Goal: Task Accomplishment & Management: Manage account settings

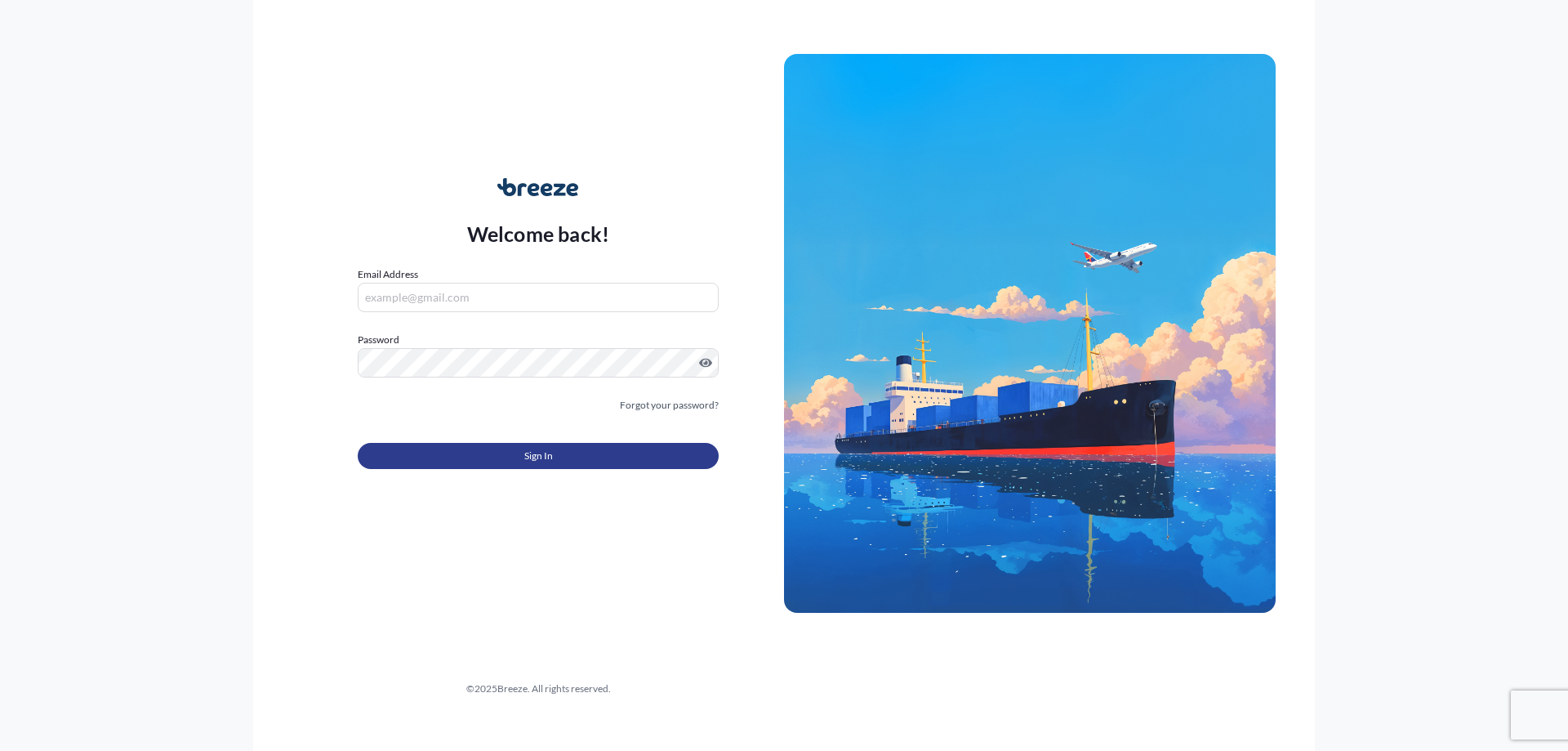
type input "[PERSON_NAME][EMAIL_ADDRESS][DOMAIN_NAME]"
click at [514, 447] on button "Sign In" at bounding box center [538, 455] width 361 height 26
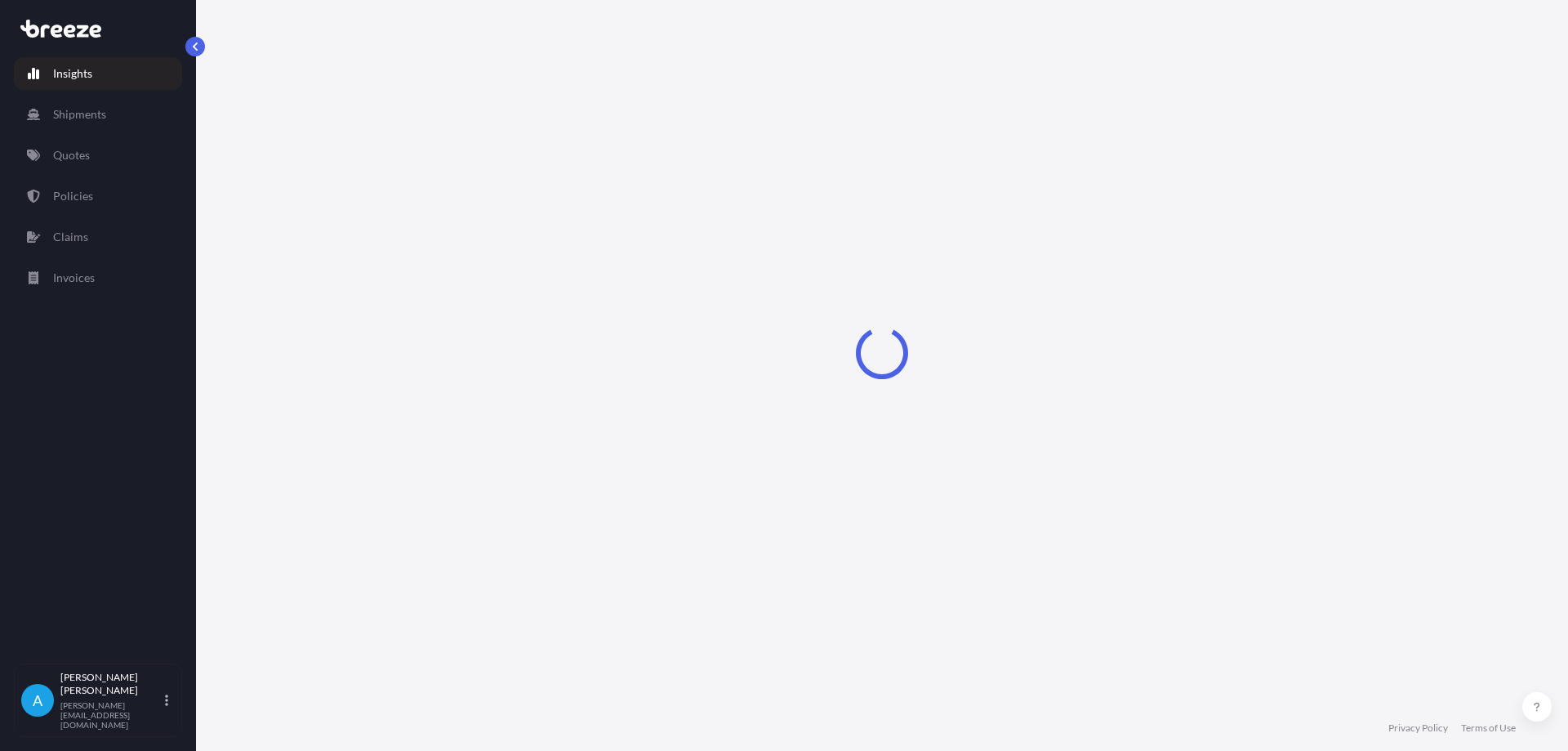
select select "2025"
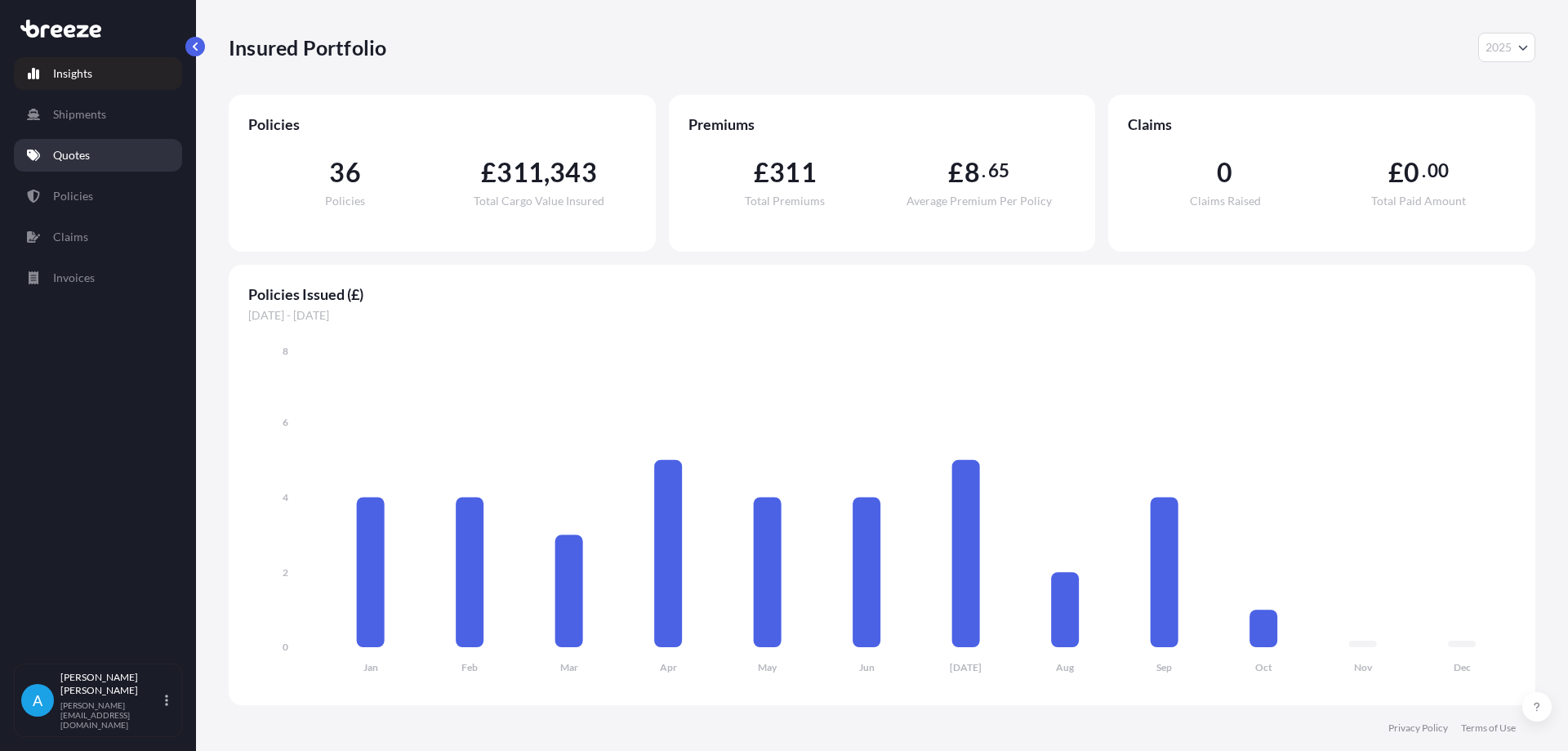
click at [75, 150] on p "Quotes" at bounding box center [71, 155] width 37 height 17
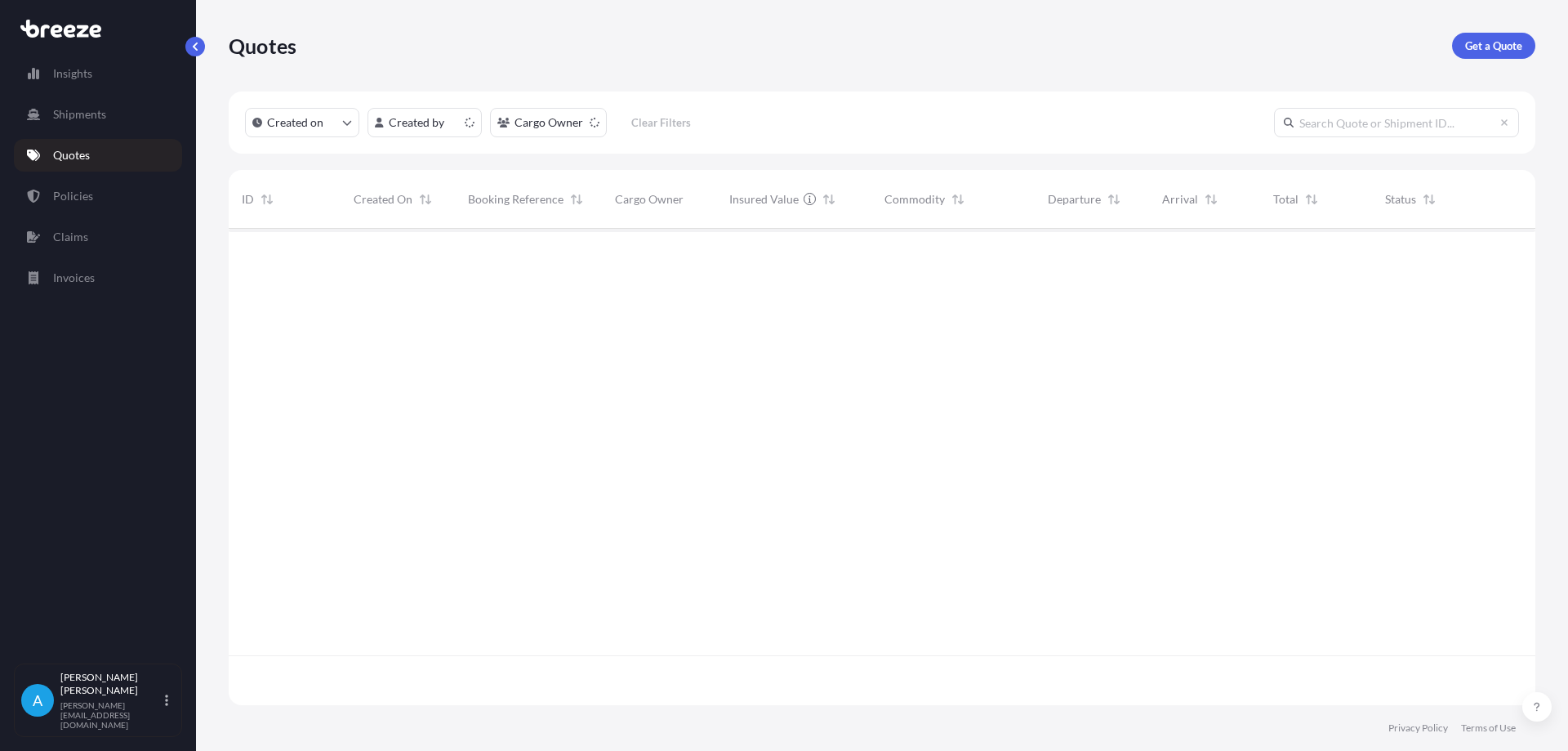
scroll to position [473, 1295]
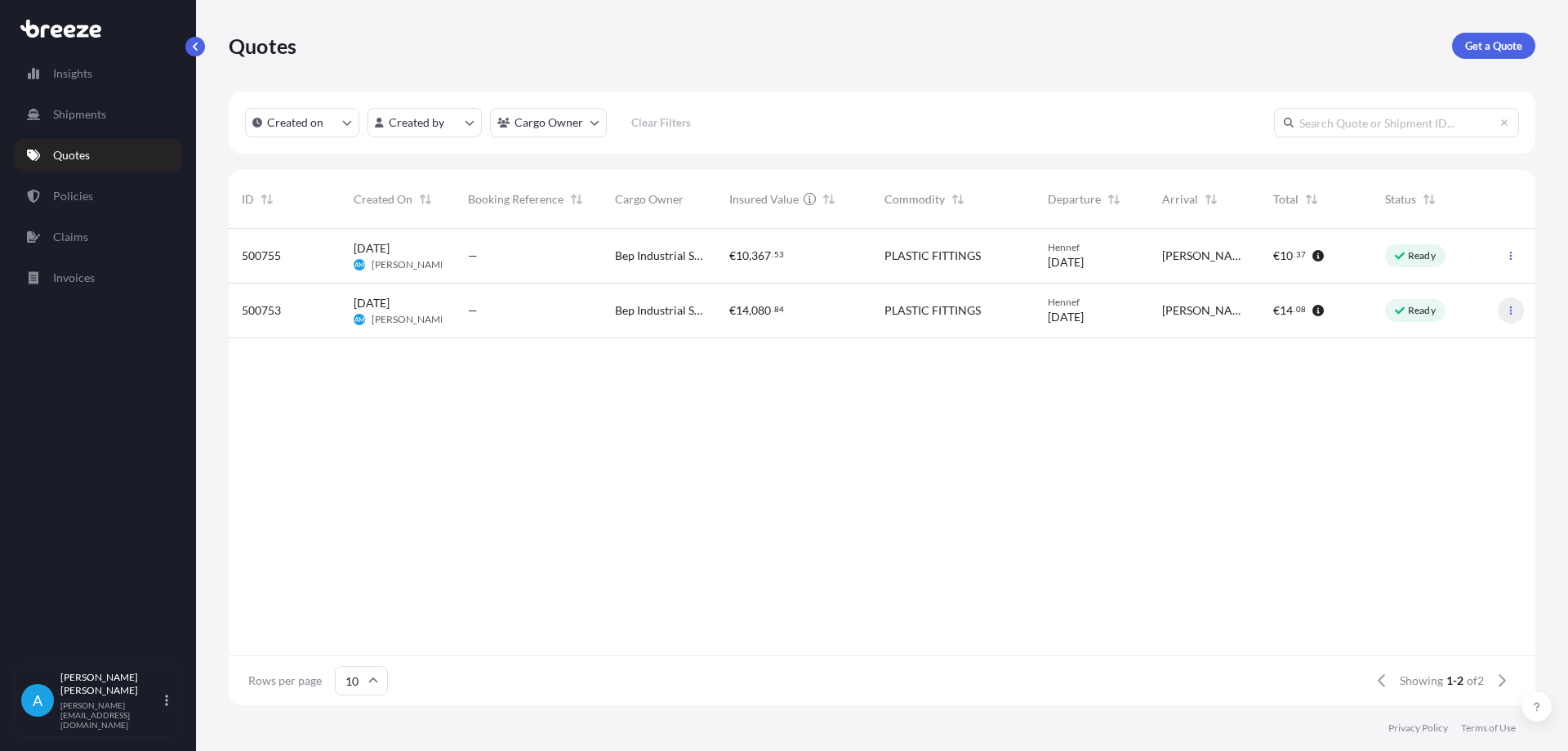
click at [1511, 312] on icon "button" at bounding box center [1512, 311] width 10 height 10
click at [1439, 314] on p "Edit quote" at bounding box center [1432, 314] width 52 height 17
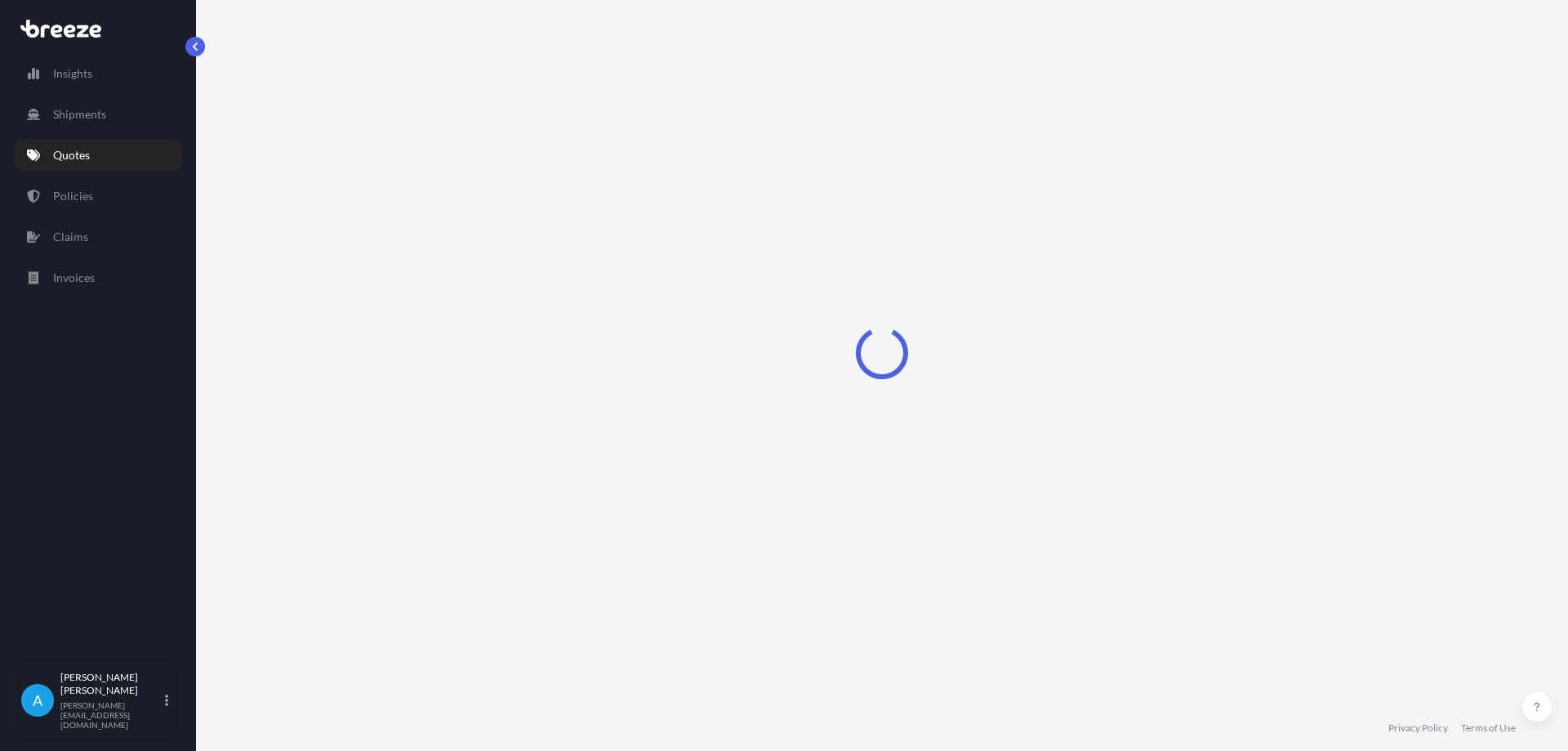
select select "Road"
select select "1"
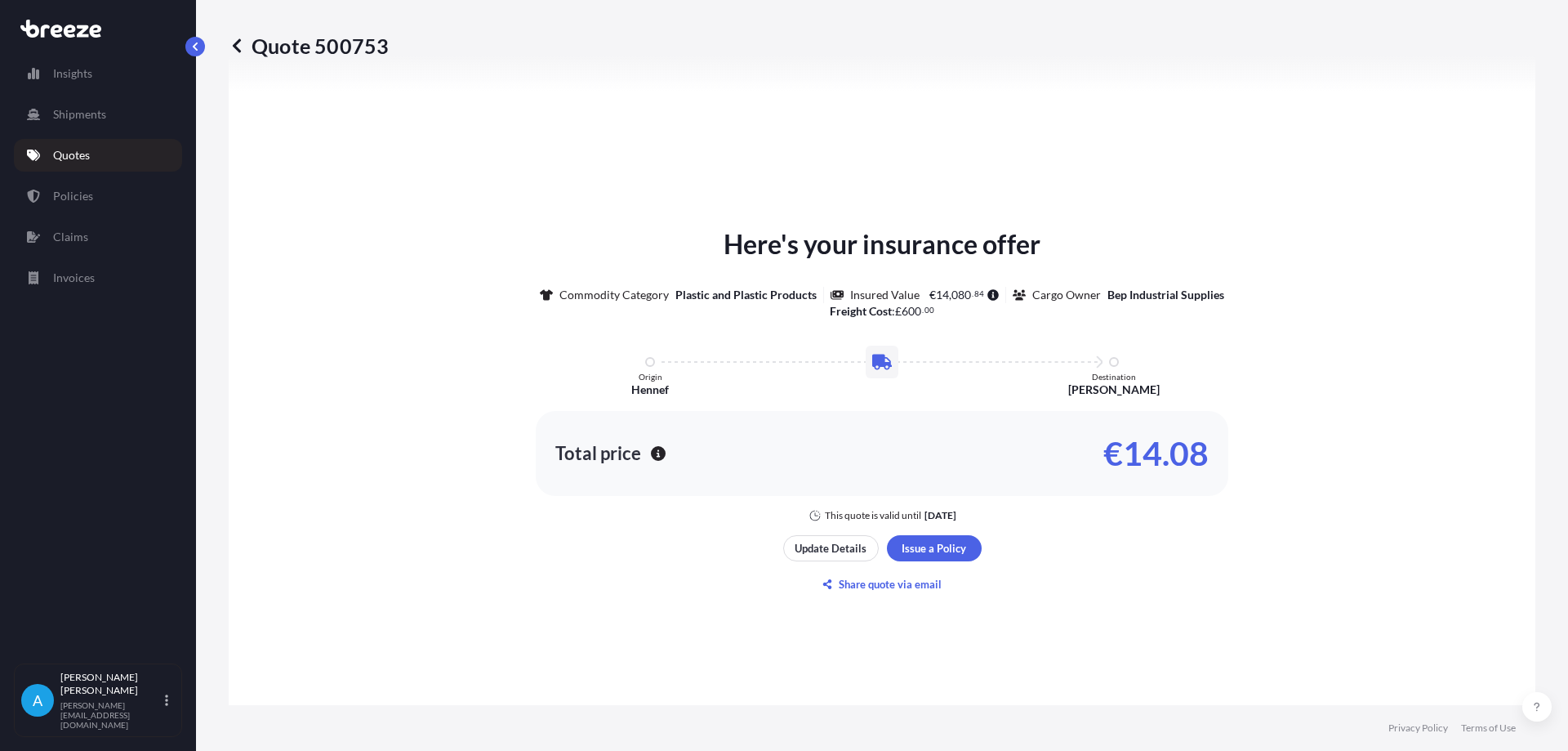
scroll to position [822, 0]
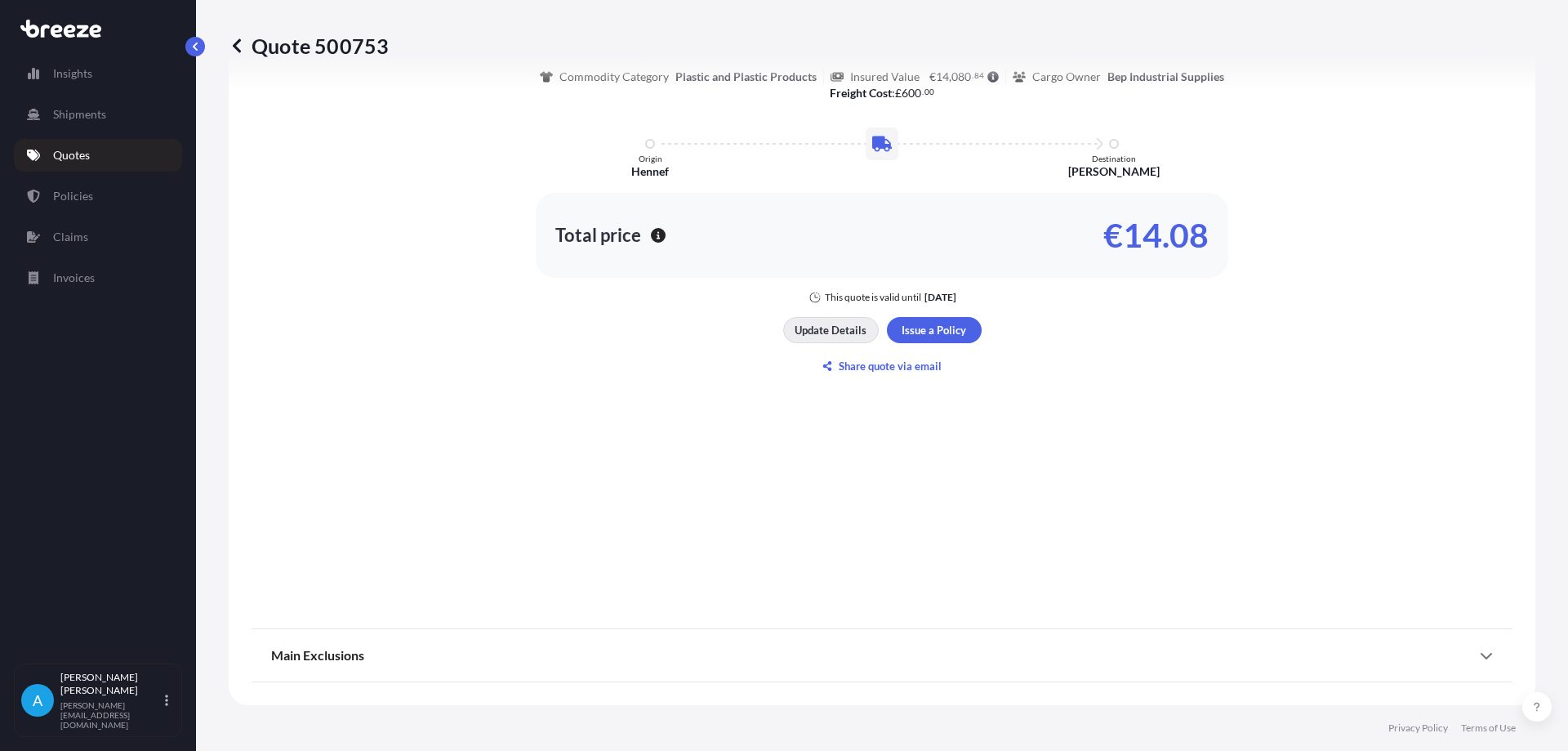
click at [809, 330] on p "Update Details" at bounding box center [831, 331] width 72 height 17
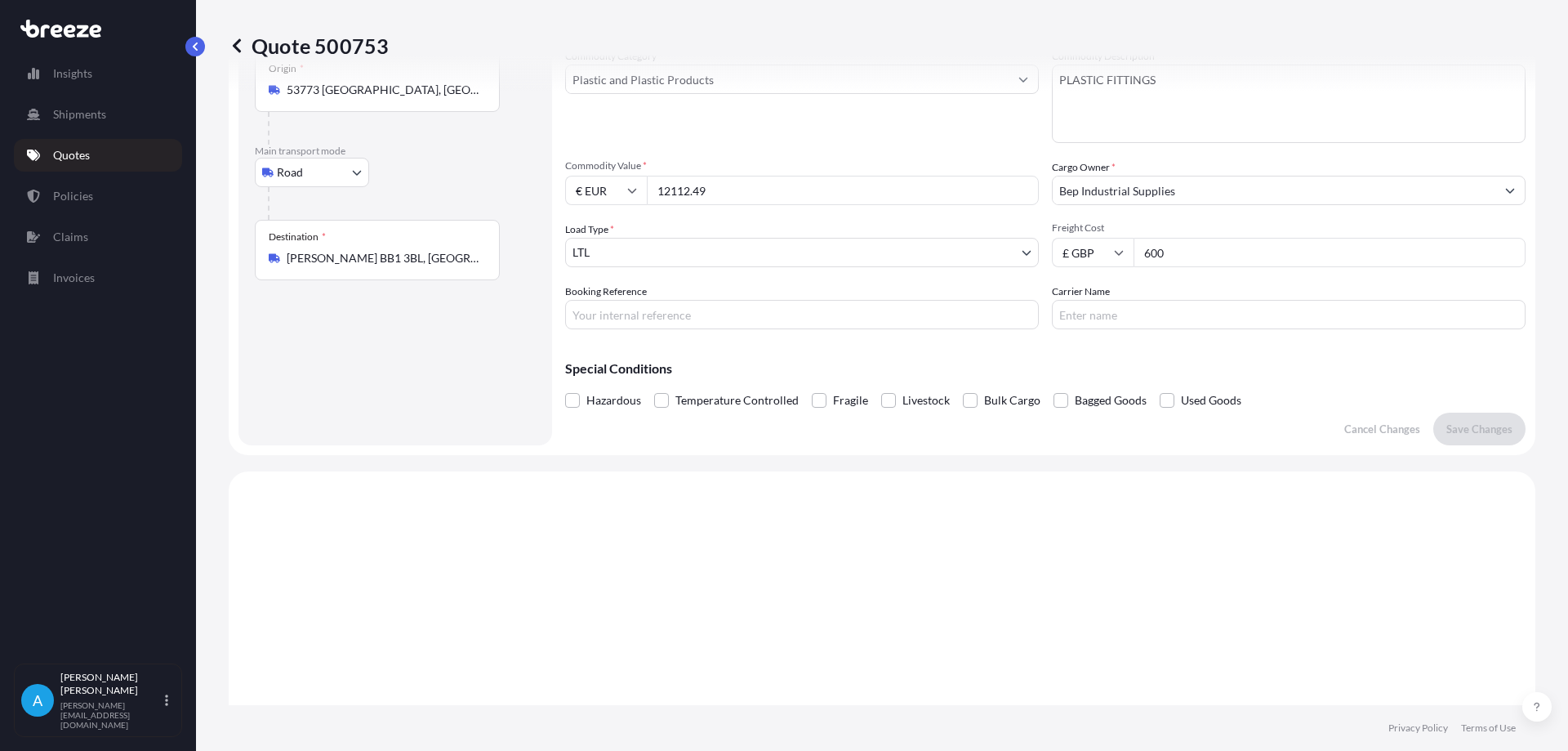
scroll to position [26, 0]
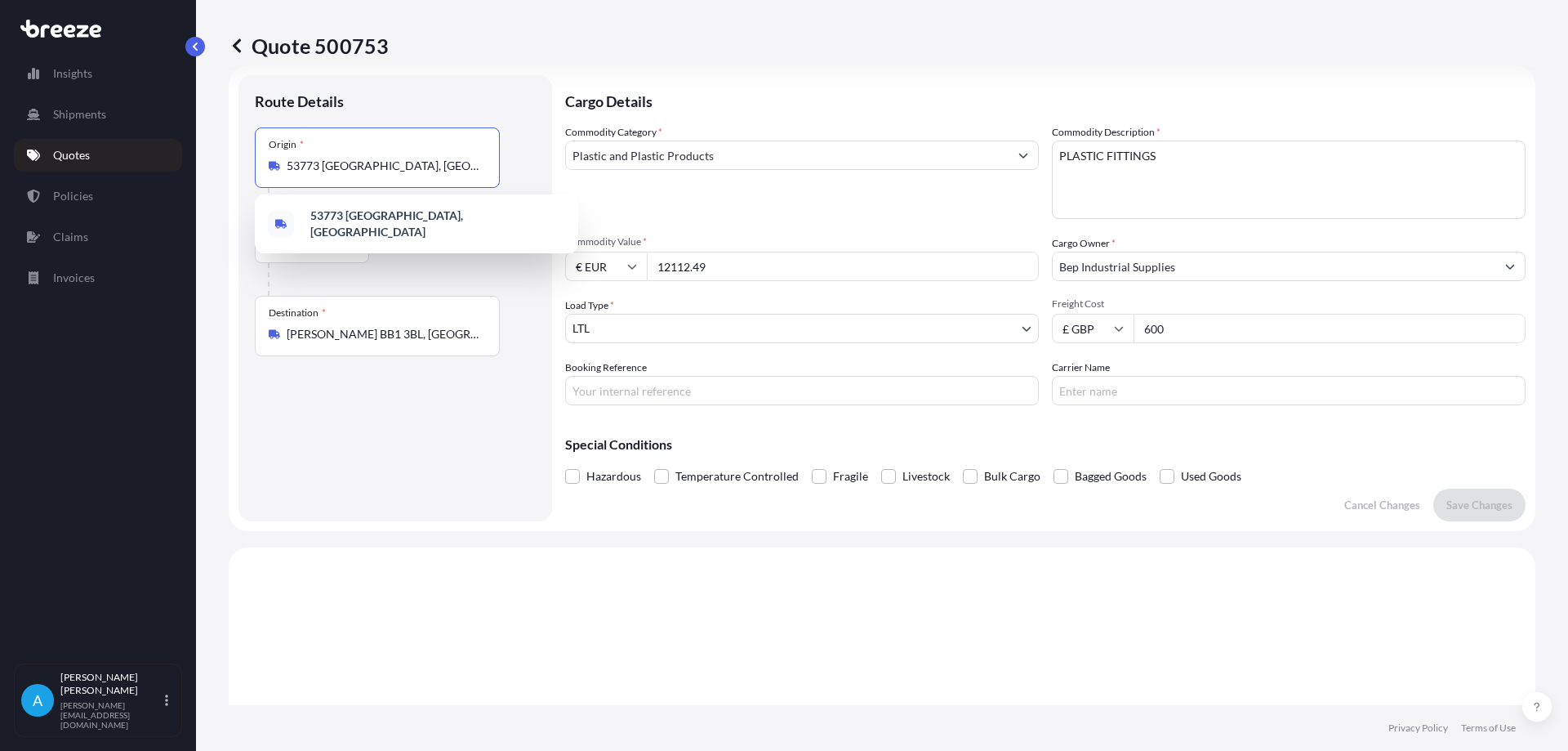
click at [390, 164] on input "53773 [GEOGRAPHIC_DATA], [GEOGRAPHIC_DATA]" at bounding box center [383, 166] width 193 height 17
drag, startPoint x: 431, startPoint y: 170, endPoint x: 259, endPoint y: 166, distance: 172.0
click at [257, 169] on div "Origin * 53773 [GEOGRAPHIC_DATA], [GEOGRAPHIC_DATA]" at bounding box center [377, 157] width 245 height 61
click at [338, 219] on span "[STREET_ADDRESS]" at bounding box center [423, 221] width 224 height 17
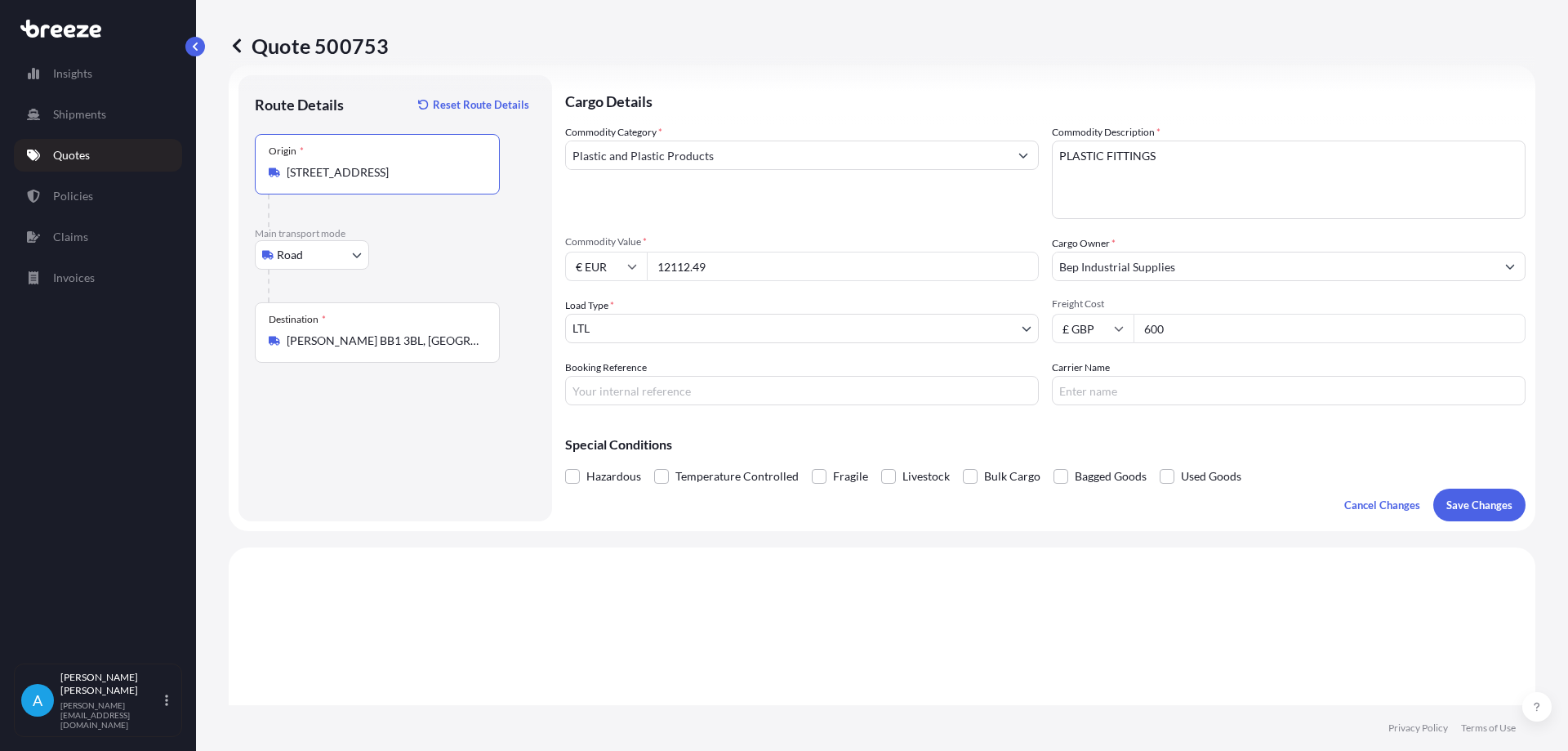
type input "[STREET_ADDRESS]"
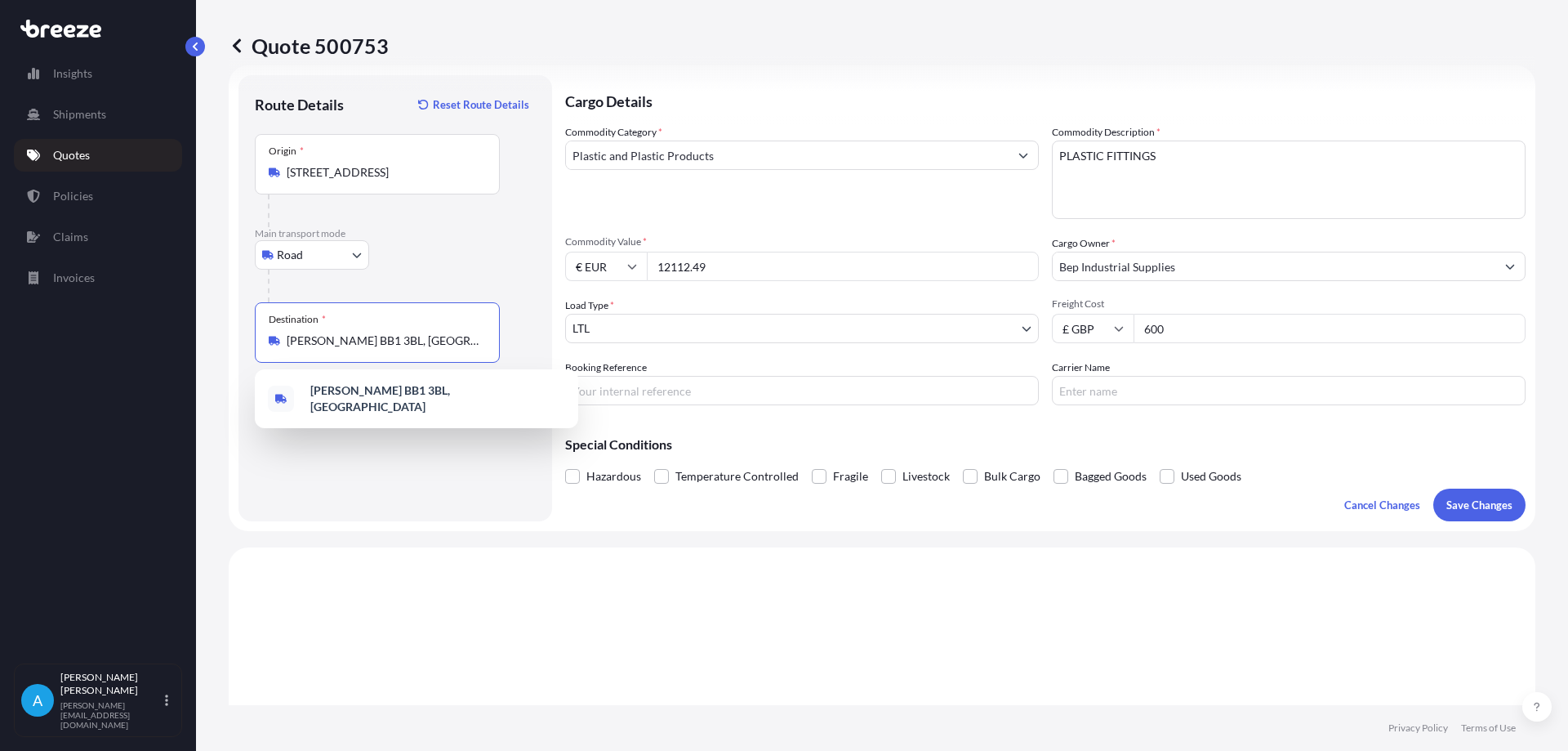
drag, startPoint x: 424, startPoint y: 336, endPoint x: 282, endPoint y: 340, distance: 142.1
click at [282, 340] on div "[PERSON_NAME] BB1 3BL, [GEOGRAPHIC_DATA]" at bounding box center [378, 341] width 218 height 17
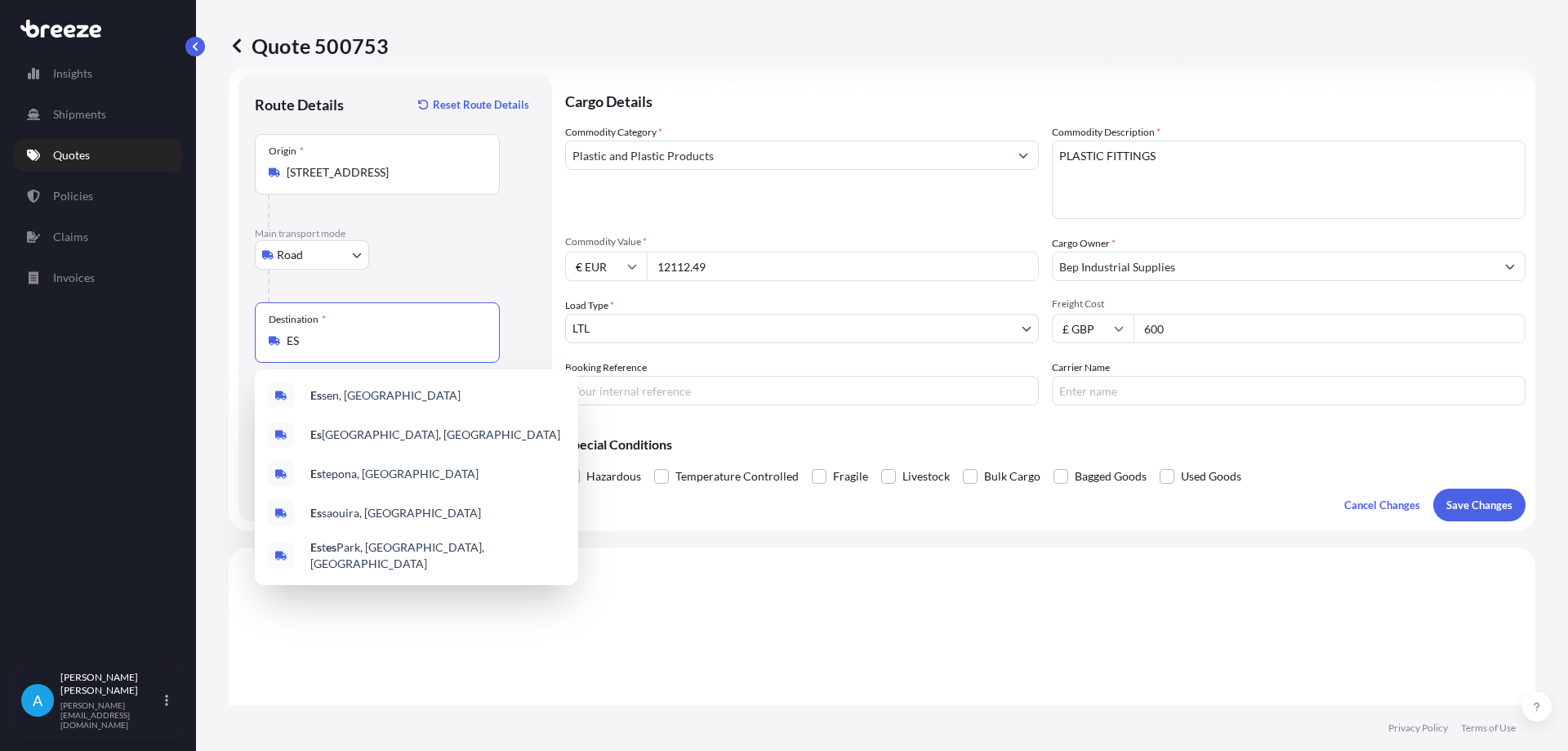
type input "E"
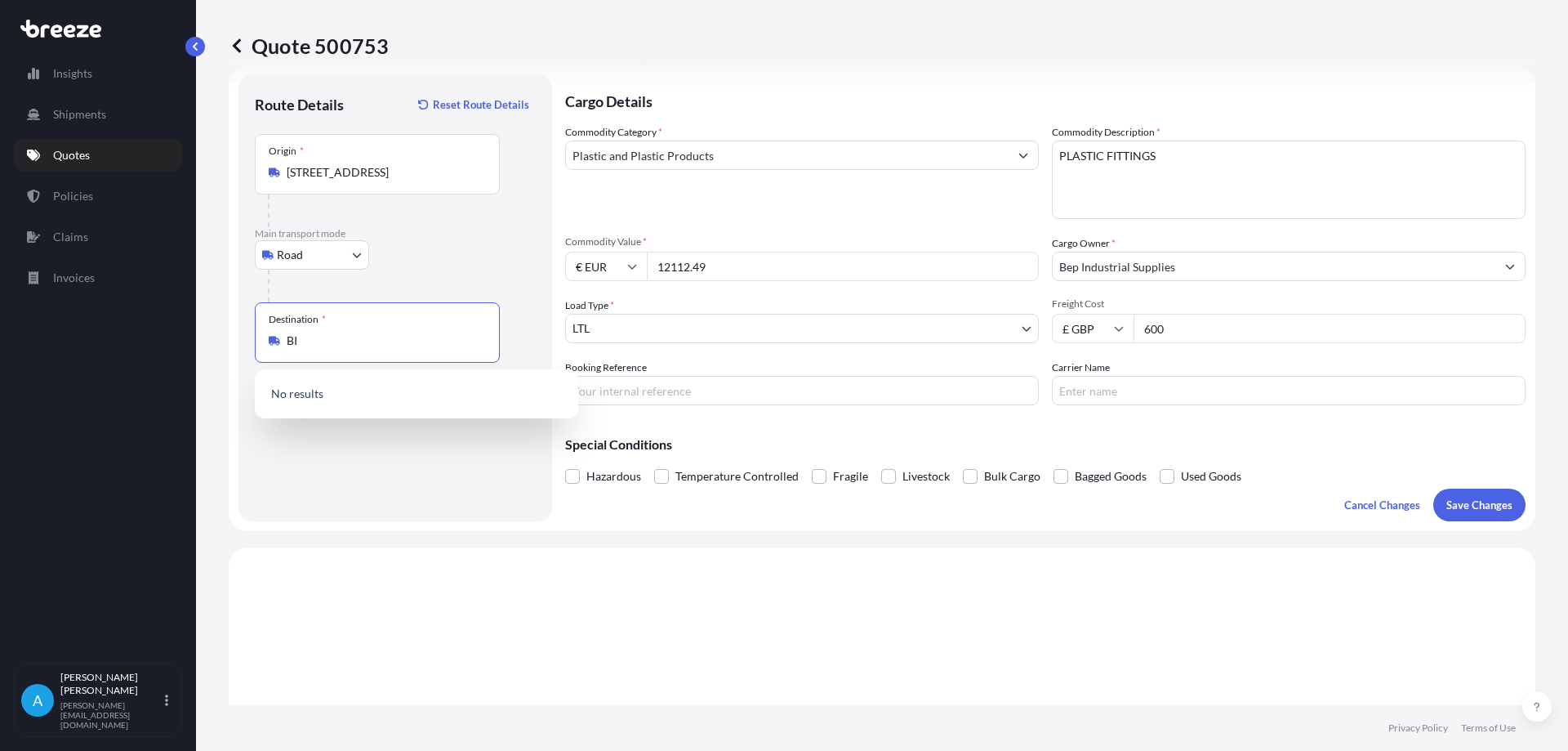
type input "B"
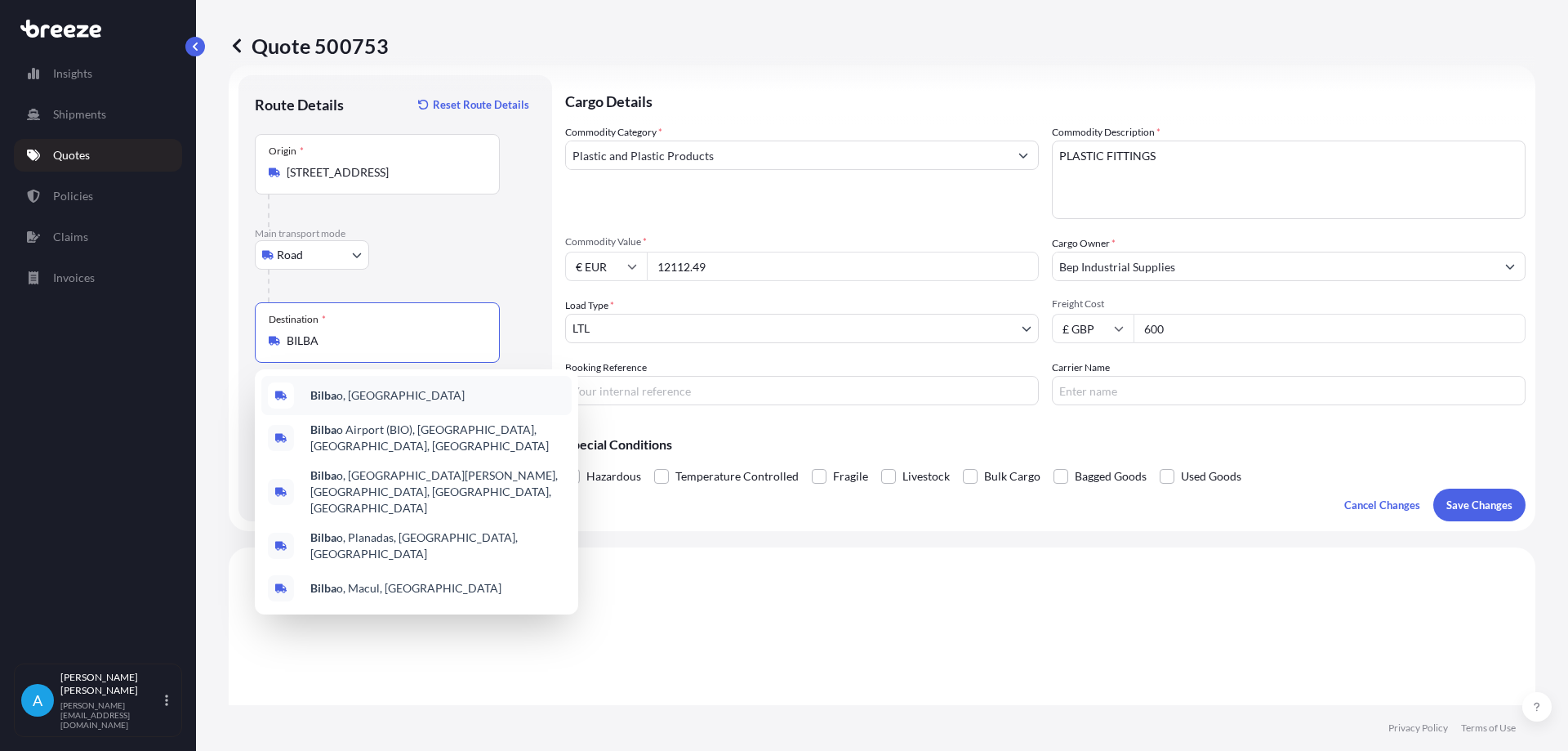
click at [358, 393] on span "Bilba o, [GEOGRAPHIC_DATA]" at bounding box center [388, 395] width 154 height 17
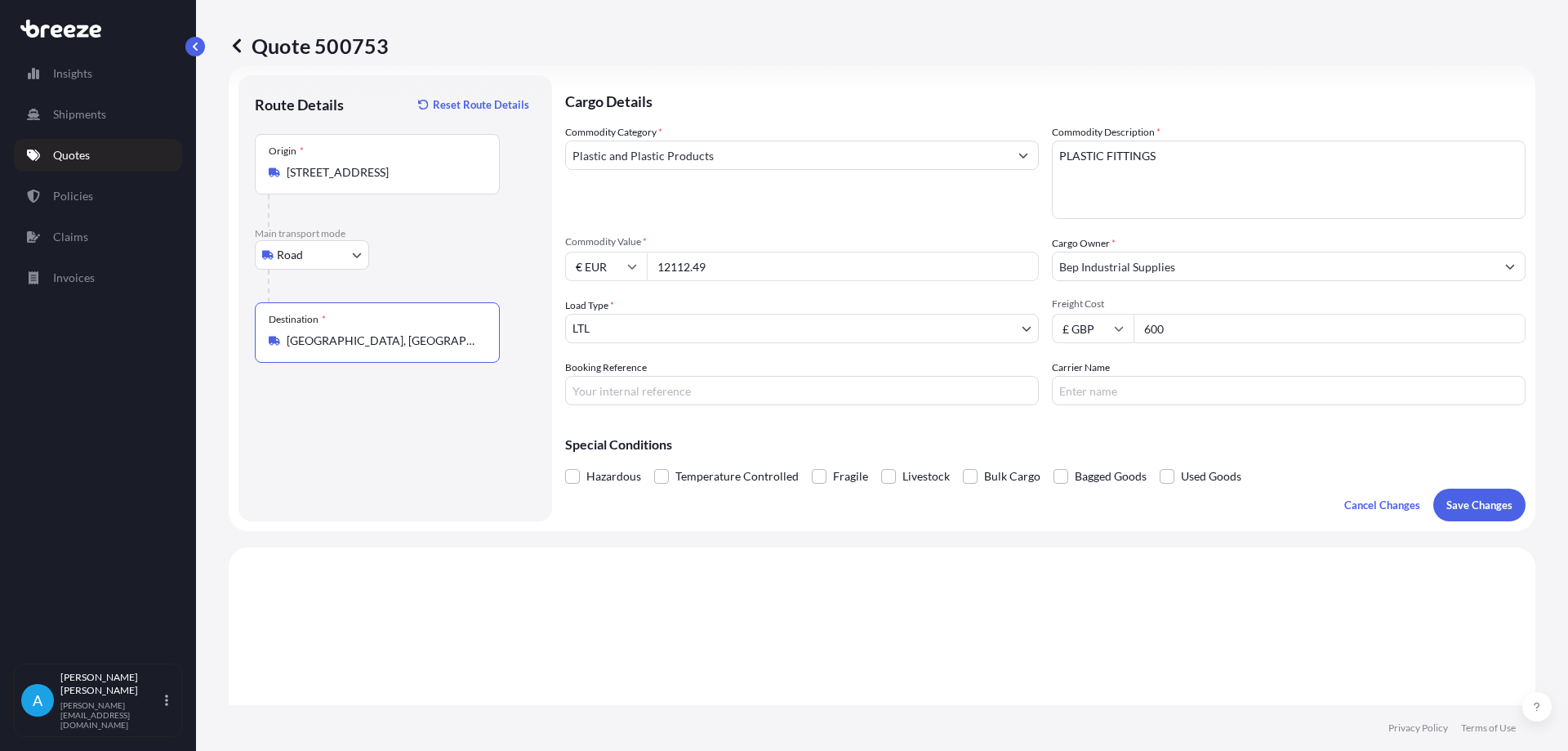
type input "[GEOGRAPHIC_DATA], [GEOGRAPHIC_DATA]"
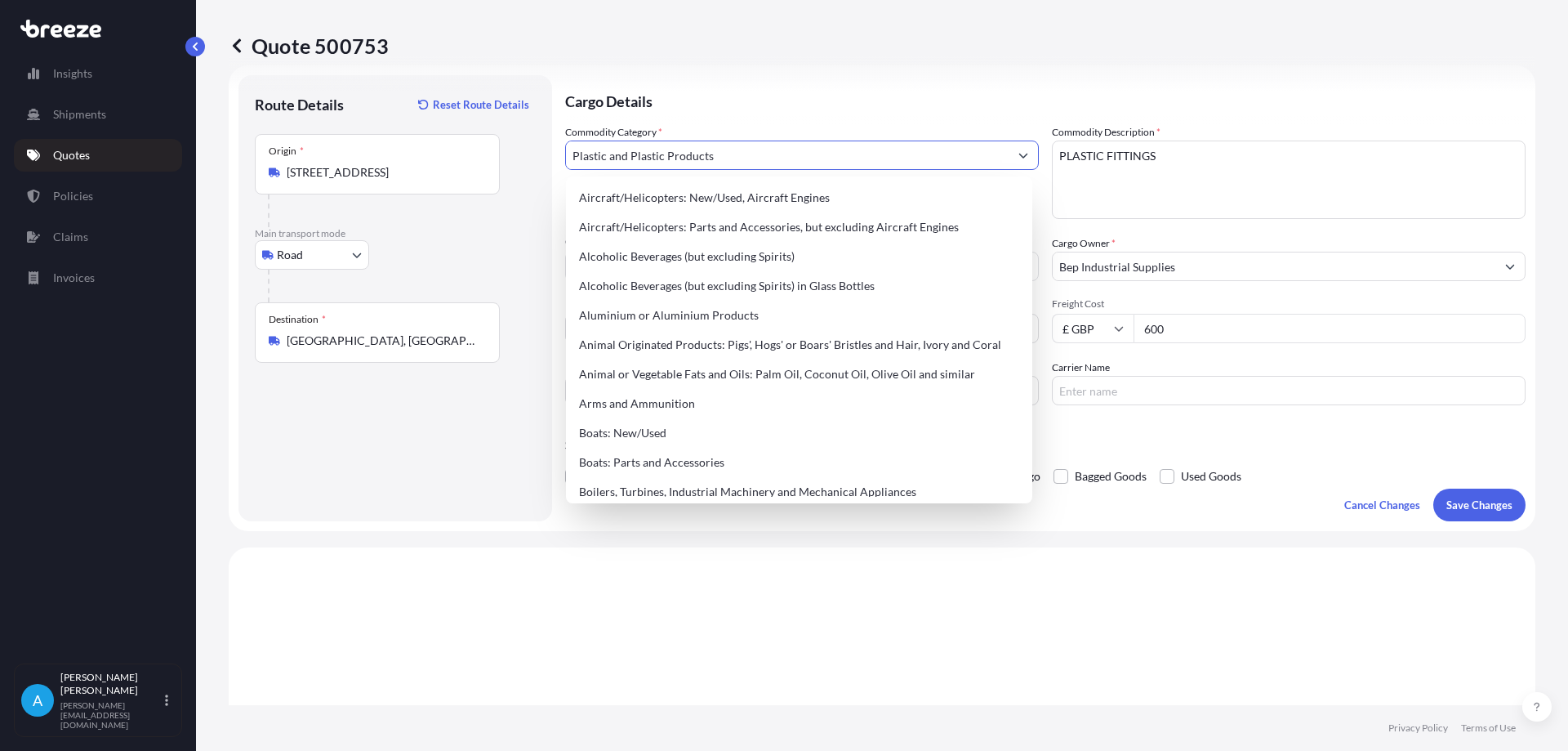
drag, startPoint x: 742, startPoint y: 160, endPoint x: 471, endPoint y: 155, distance: 271.0
click at [472, 155] on form "Route Details Reset Route Details Place of loading Road Road Rail Origin * Nune…" at bounding box center [882, 298] width 1307 height 466
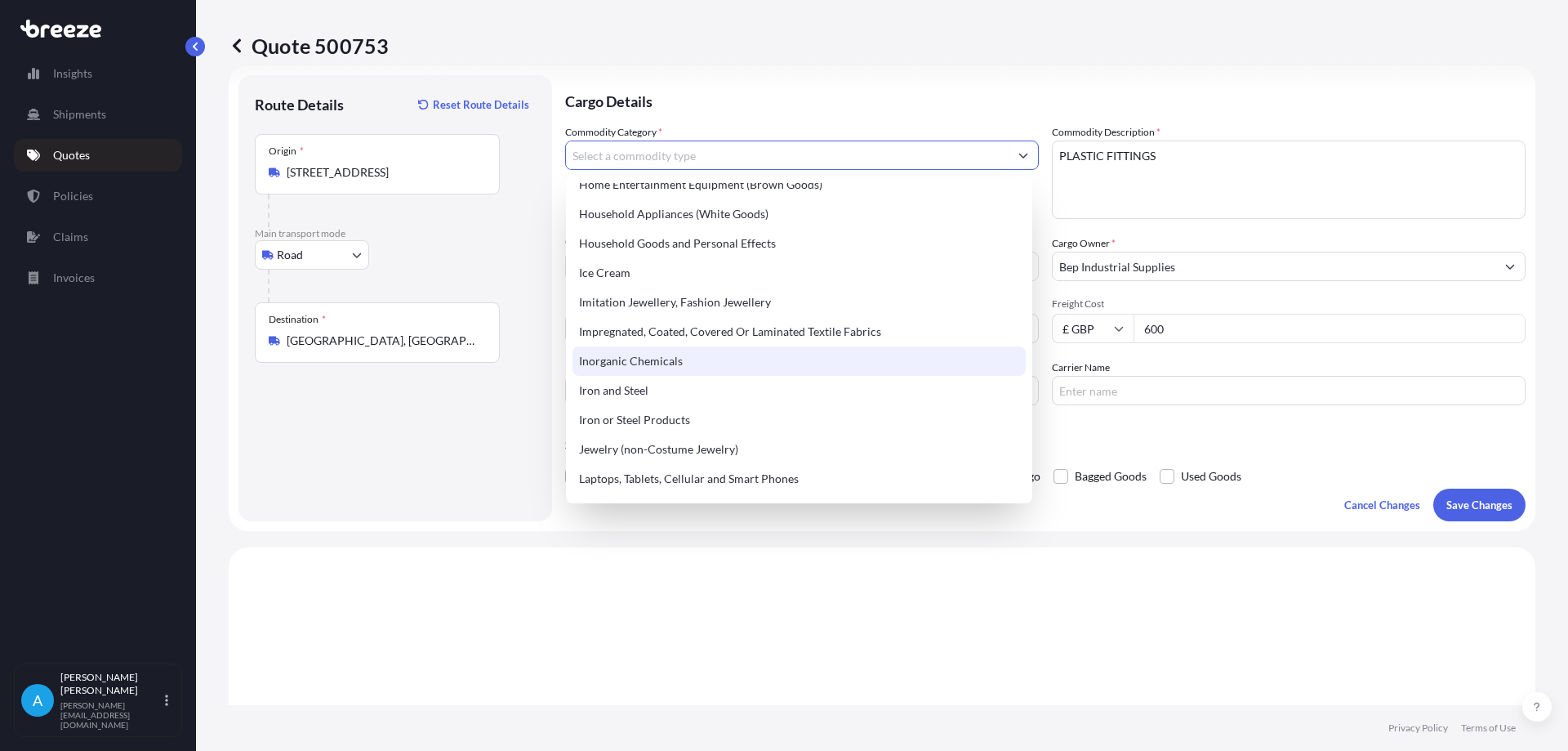
scroll to position [1634, 0]
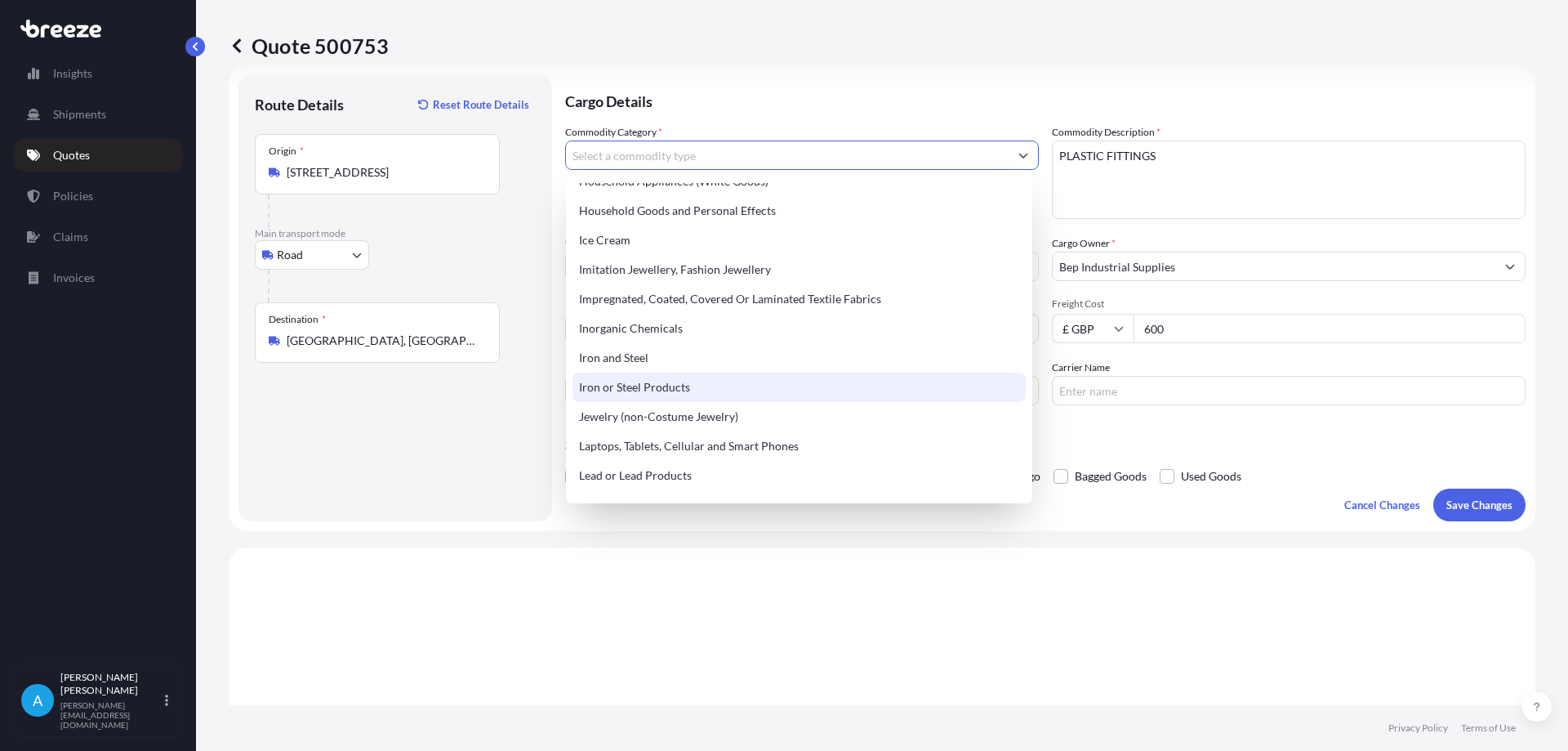
click at [627, 387] on div "Iron or Steel Products" at bounding box center [799, 387] width 453 height 29
type input "Iron or Steel Products"
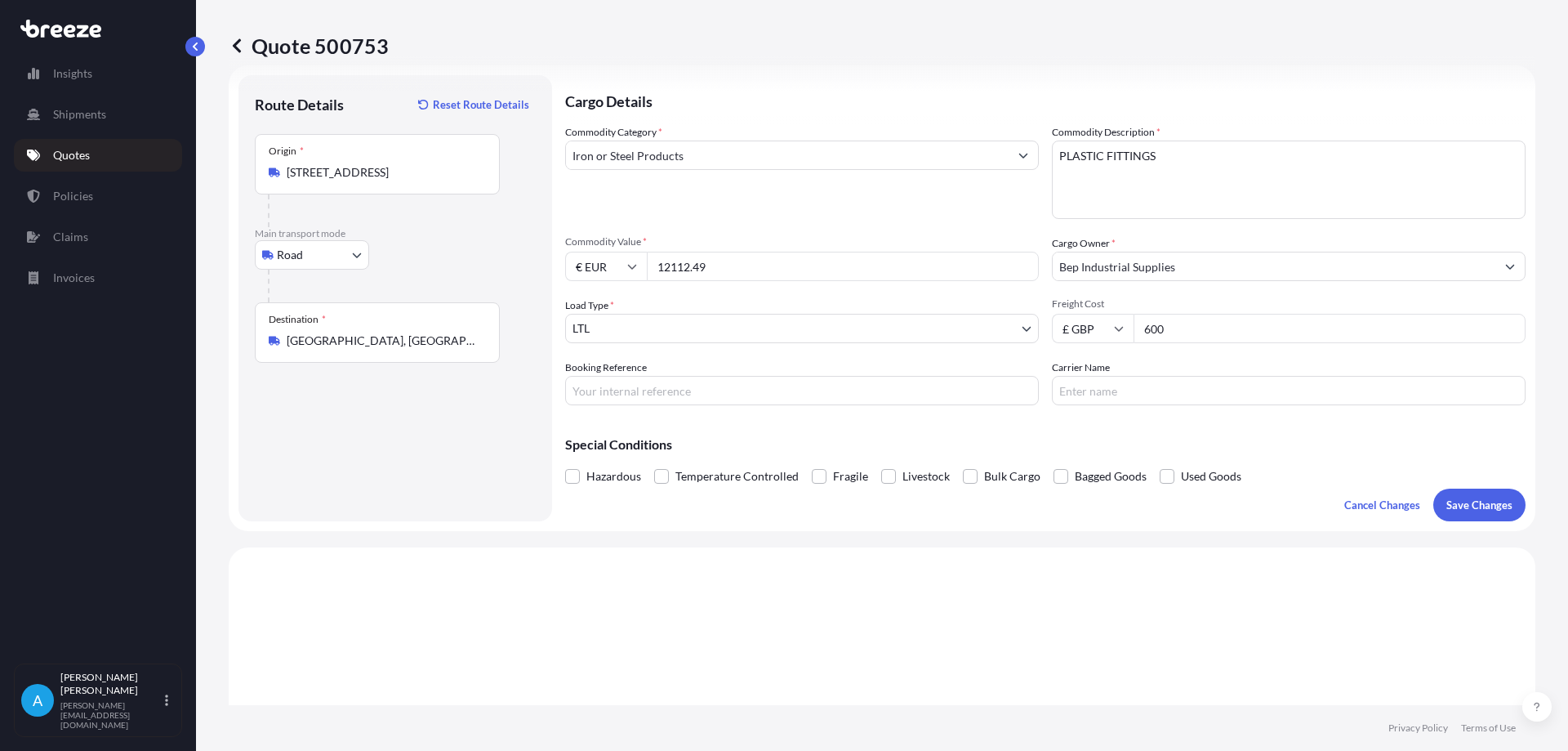
drag, startPoint x: 709, startPoint y: 272, endPoint x: 646, endPoint y: 271, distance: 63.0
click at [646, 271] on div "€ EUR 12112.49" at bounding box center [802, 266] width 473 height 29
click at [633, 269] on icon at bounding box center [632, 268] width 9 height 5
click at [613, 341] on div "£ GBP" at bounding box center [606, 345] width 69 height 31
type input "£ GBP"
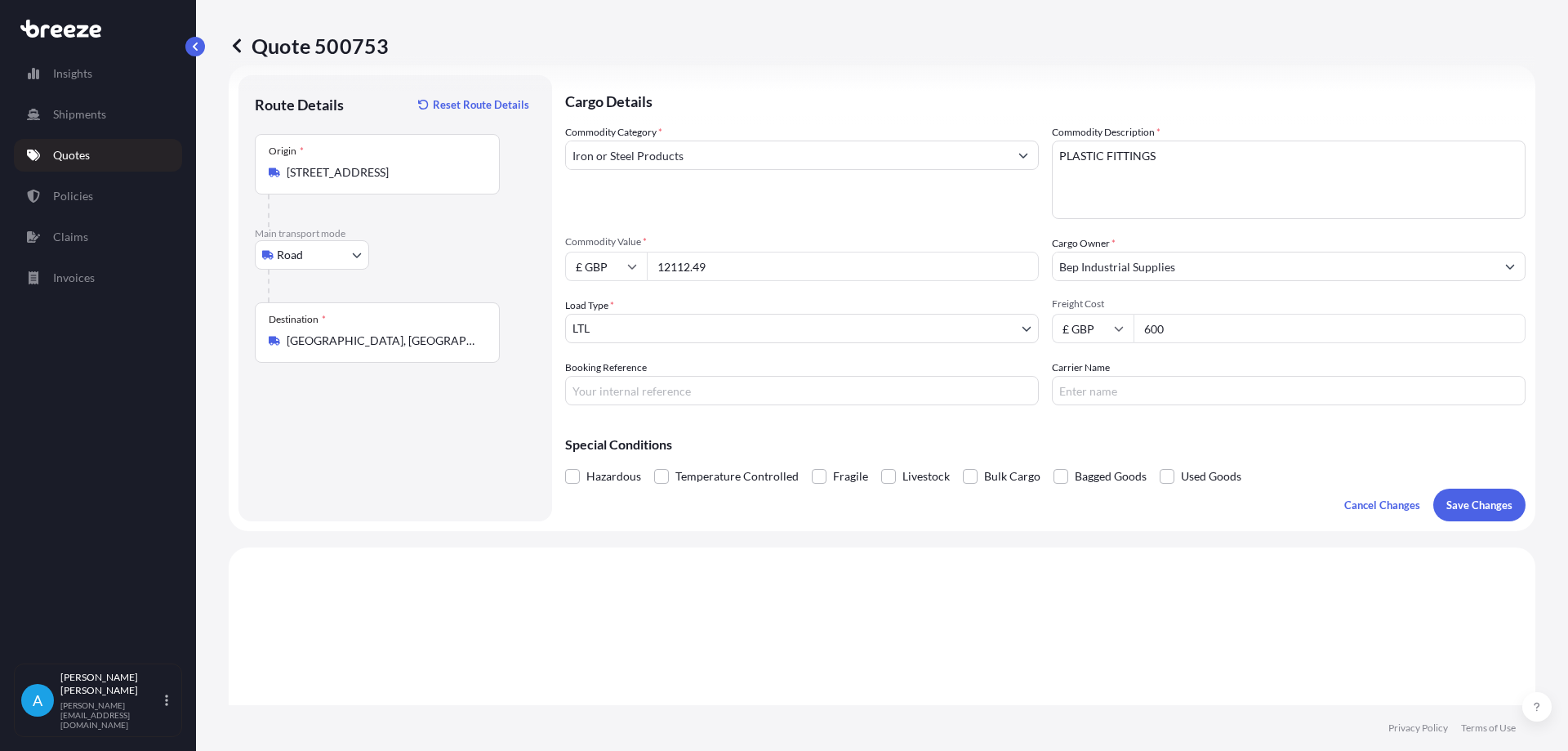
drag, startPoint x: 716, startPoint y: 272, endPoint x: 646, endPoint y: 275, distance: 70.1
click at [646, 275] on div "£ GBP 12112.49" at bounding box center [802, 266] width 473 height 29
type input "21932"
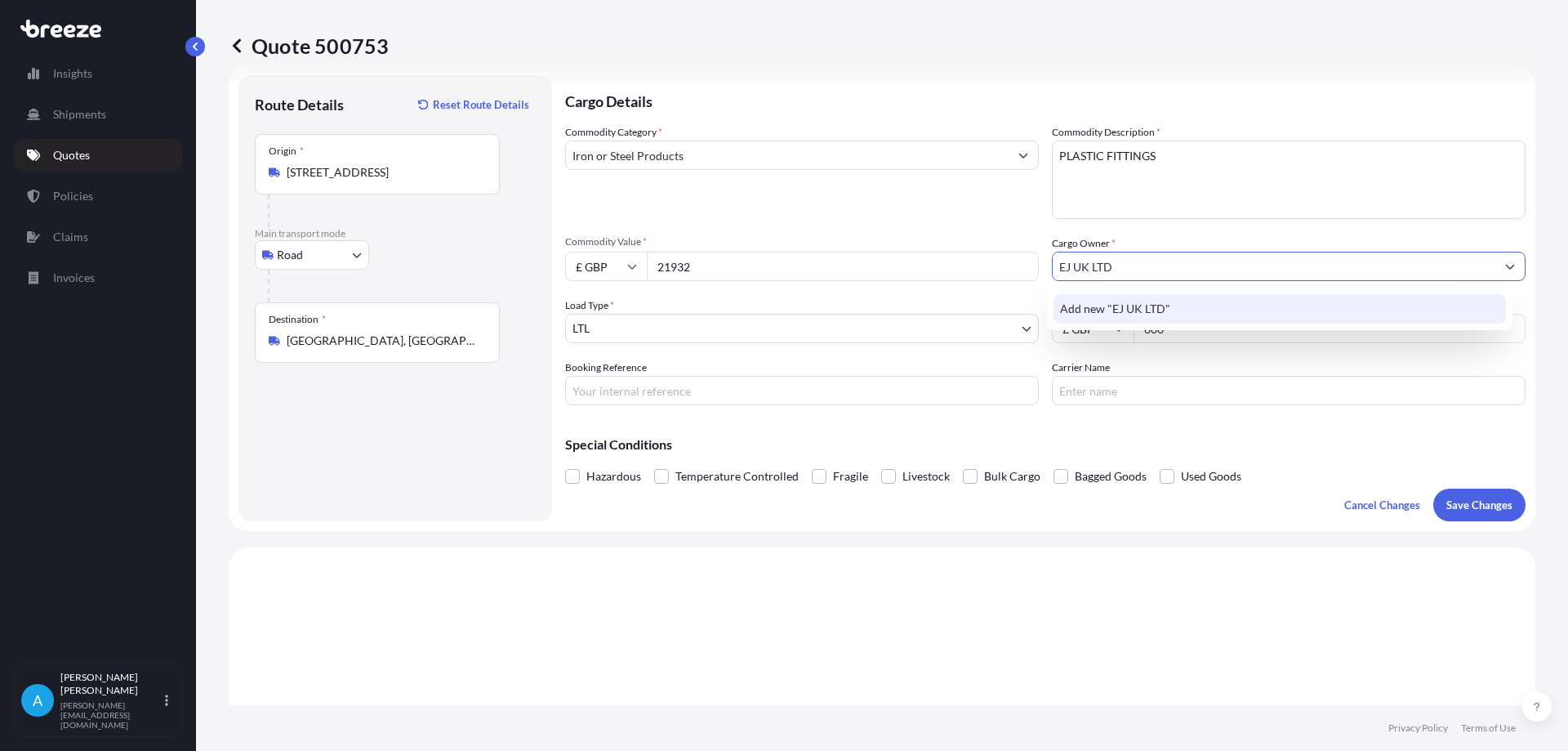
type input "EJ UK LTD"
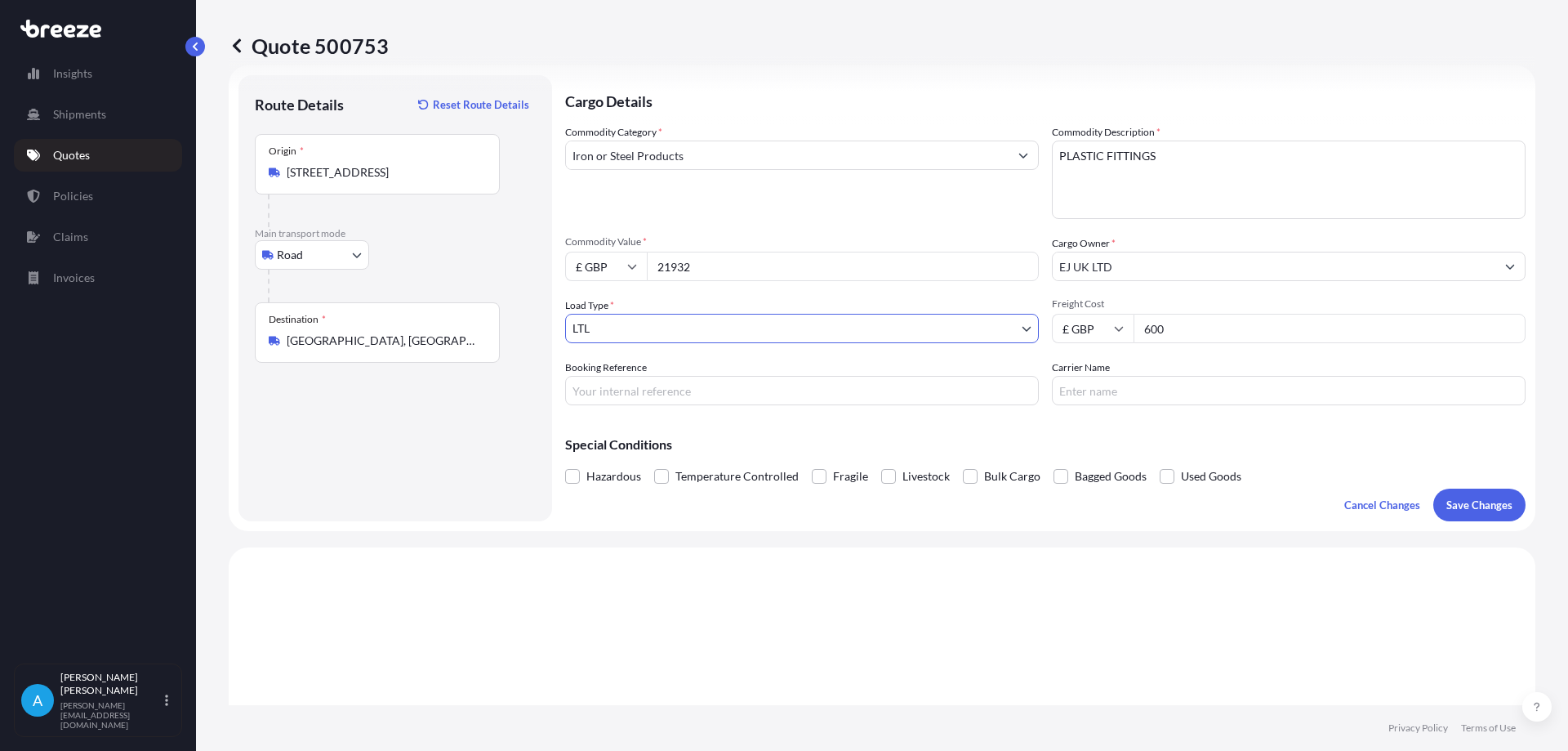
click at [1025, 331] on body "0 options available. 1 option available. 0 options available. 1 option availabl…" at bounding box center [784, 376] width 1568 height 751
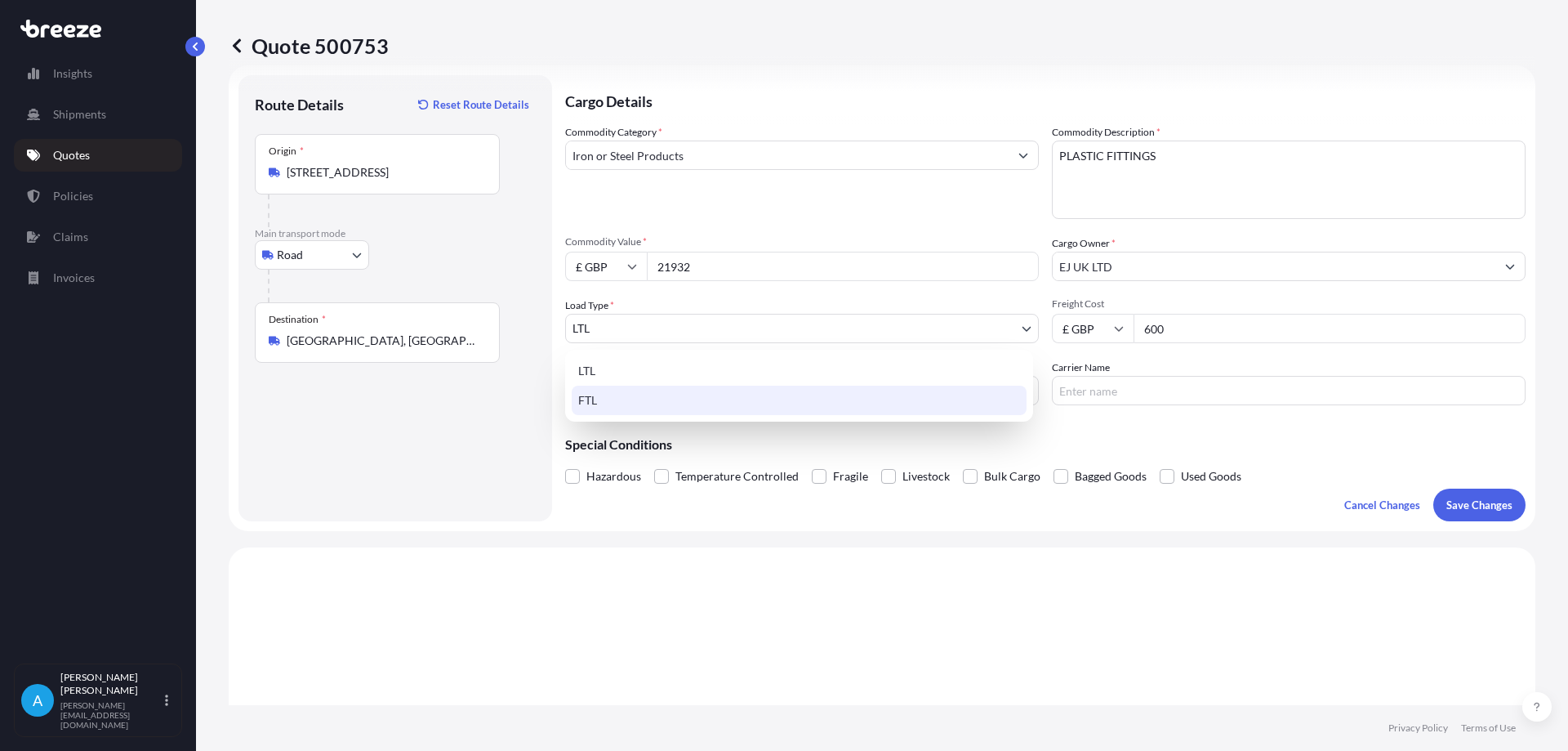
click at [855, 402] on div "FTL" at bounding box center [800, 400] width 455 height 29
select select "2"
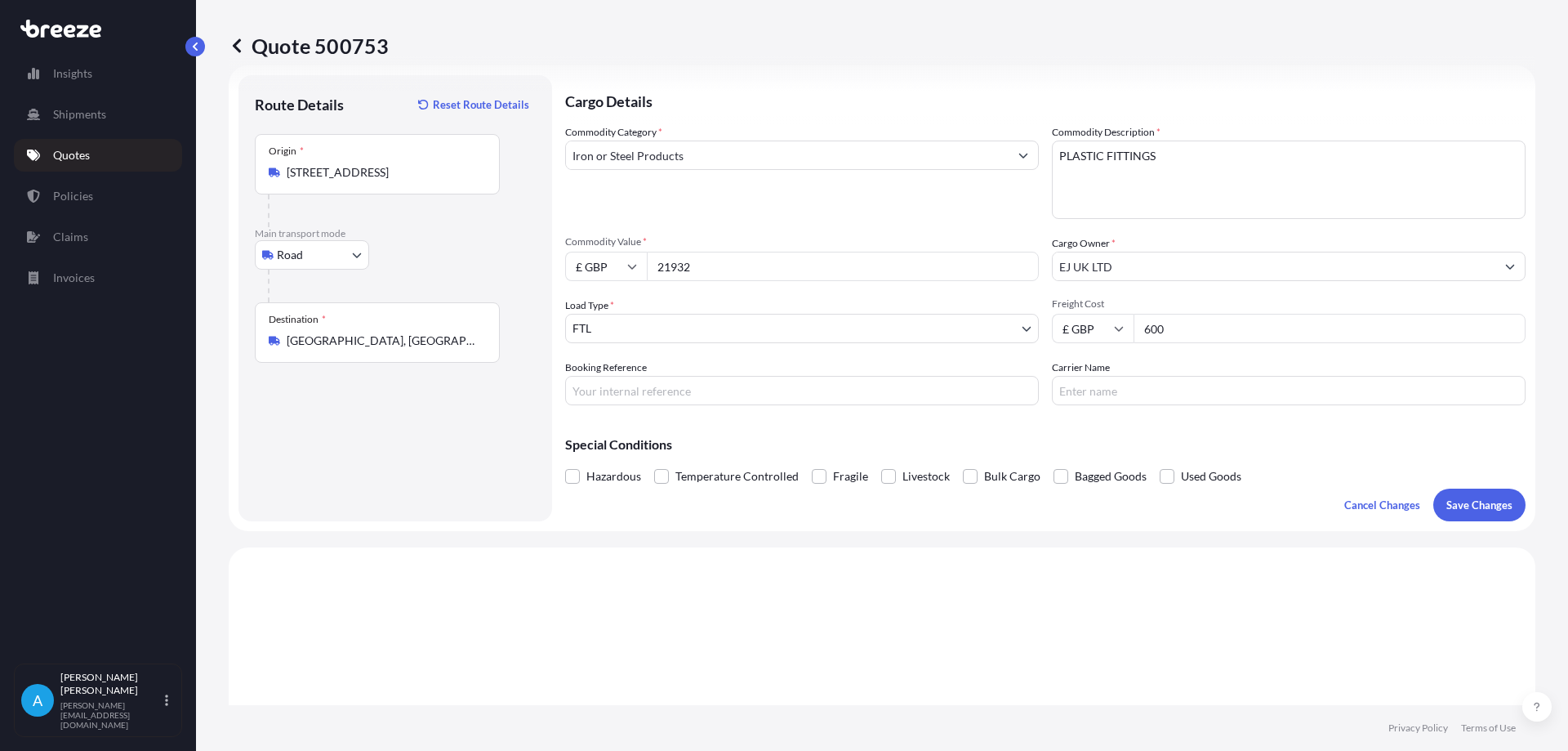
drag, startPoint x: 1178, startPoint y: 333, endPoint x: 1108, endPoint y: 330, distance: 70.1
click at [1108, 330] on div "£ GBP 600" at bounding box center [1289, 328] width 473 height 29
type input "1795"
click at [1458, 502] on p "Save Changes" at bounding box center [1480, 505] width 66 height 17
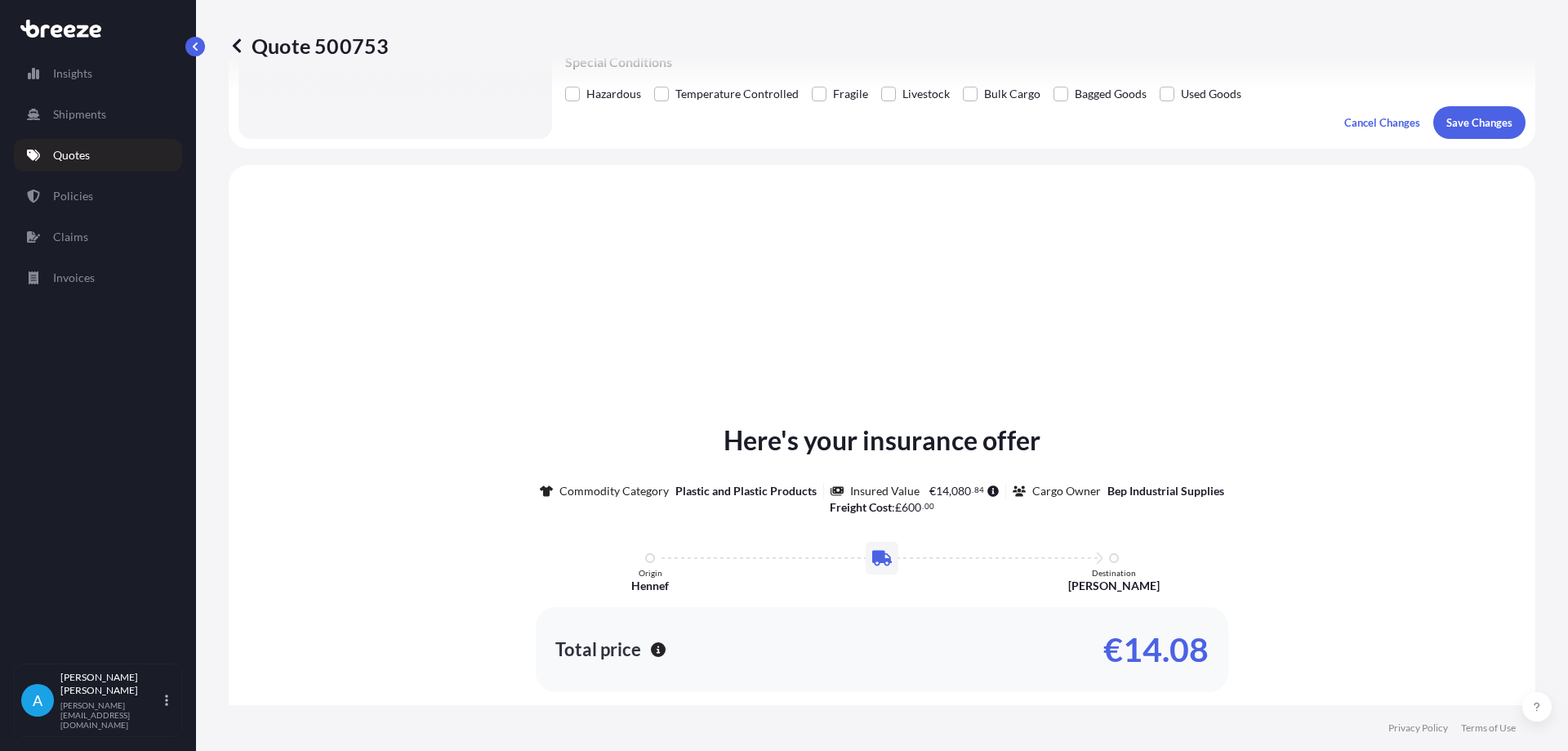
scroll to position [492, 0]
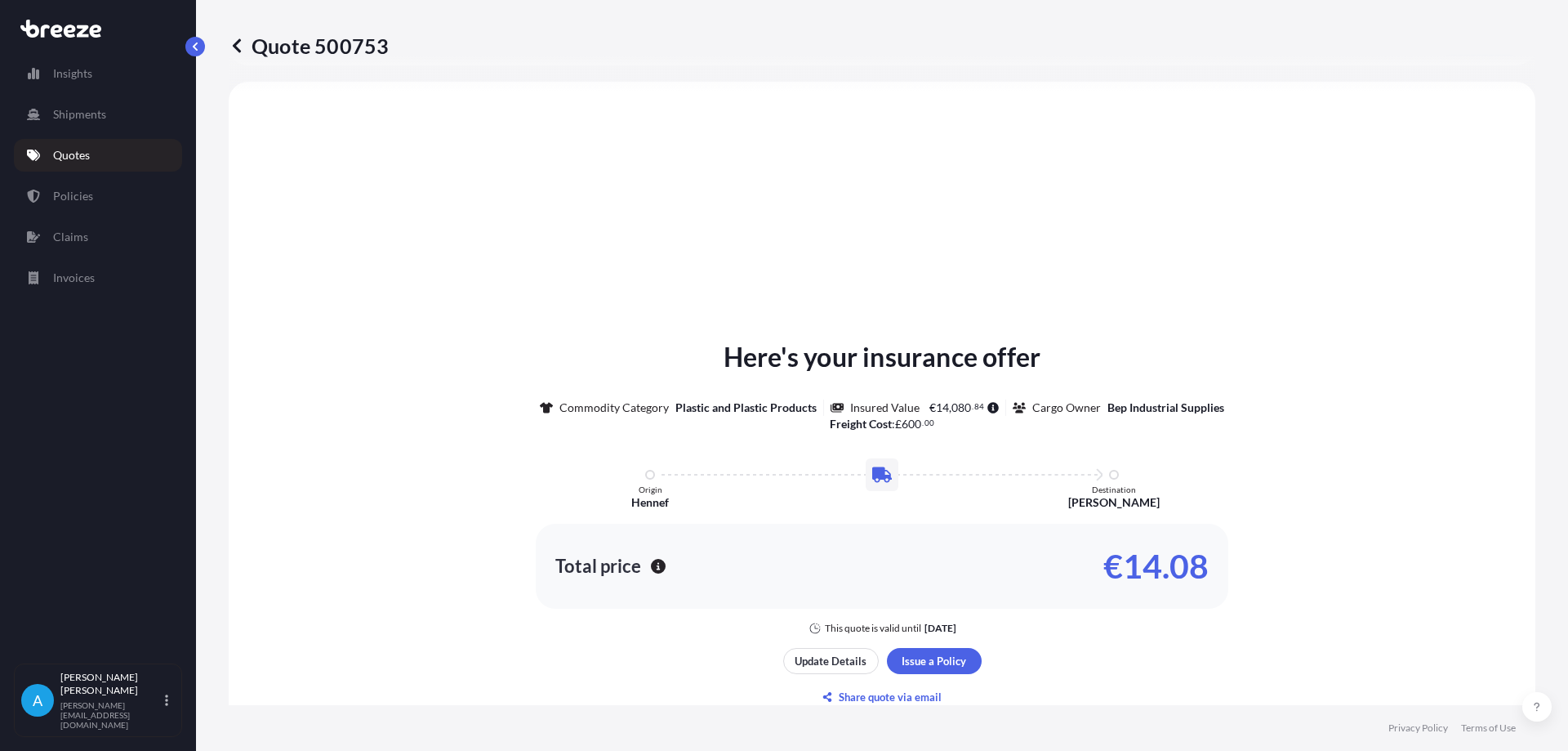
select select "Road"
select select "2"
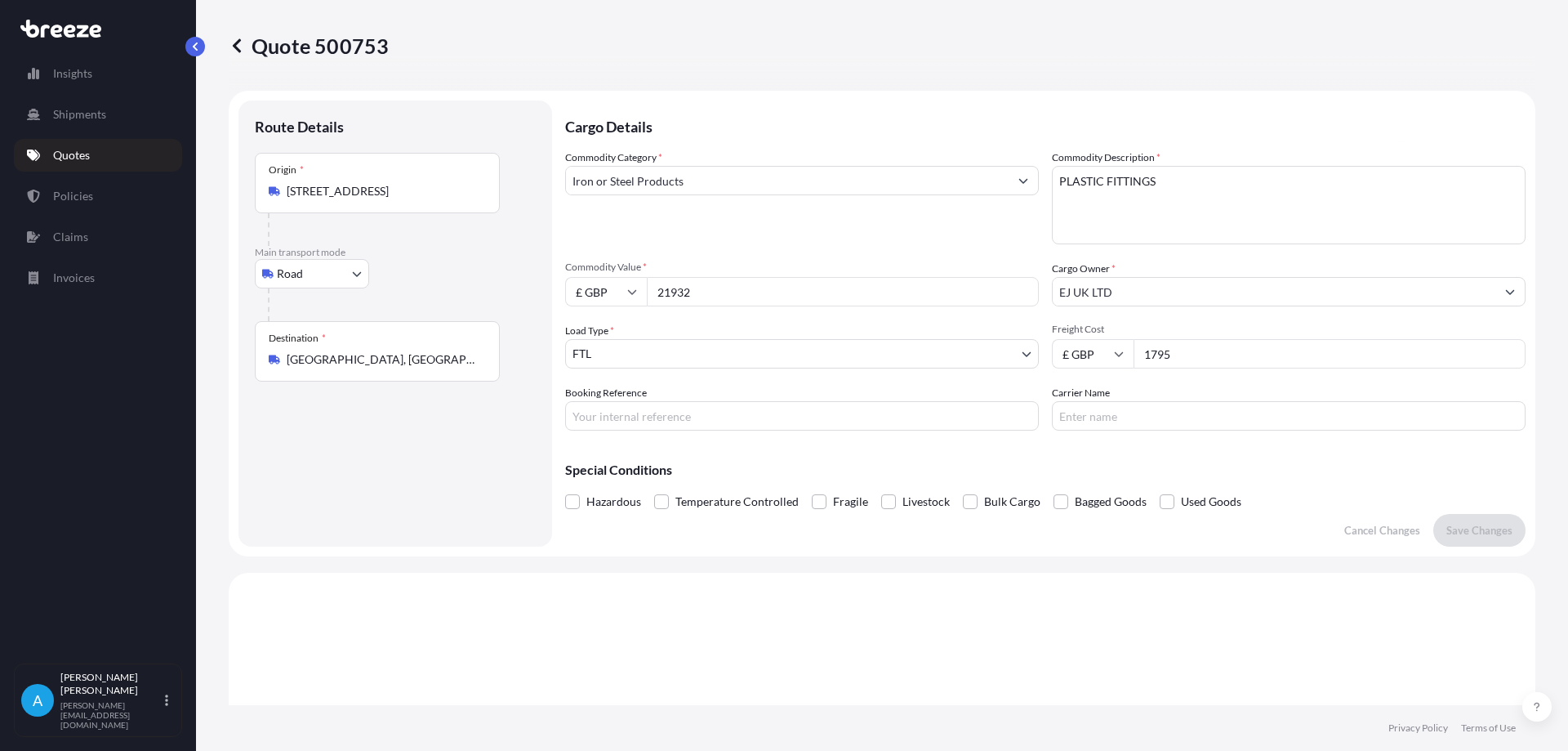
scroll to position [0, 0]
click at [1177, 181] on textarea "PLASTIC FITTINGS" at bounding box center [1289, 206] width 473 height 78
drag, startPoint x: 1164, startPoint y: 184, endPoint x: 1036, endPoint y: 175, distance: 128.3
click at [1036, 175] on div "Commodity Category * Iron or Steel Products Commodity Description * PLASTIC FIT…" at bounding box center [1046, 291] width 961 height 281
type textarea "DRAINAGE CHANNELING"
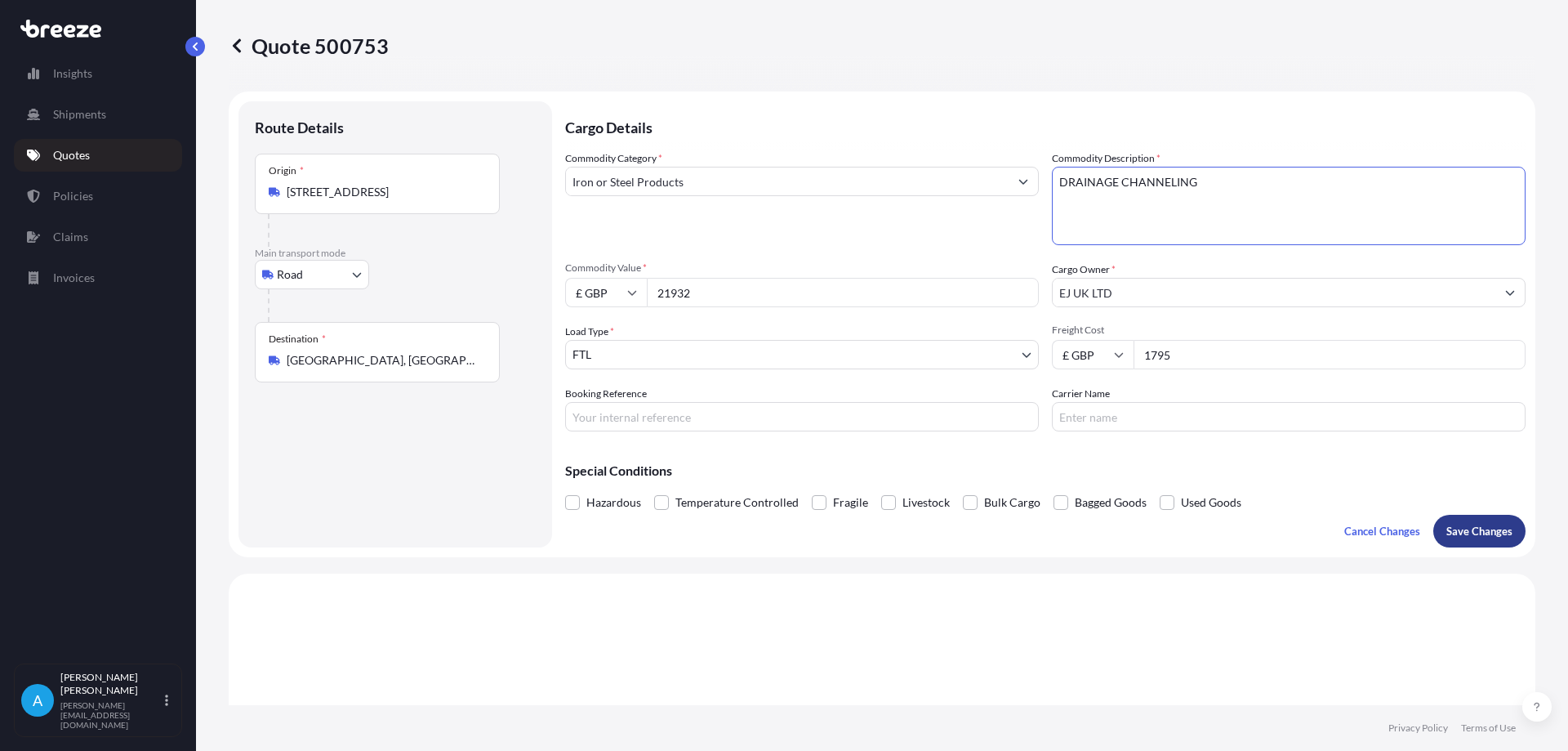
click at [1468, 530] on p "Save Changes" at bounding box center [1480, 531] width 66 height 17
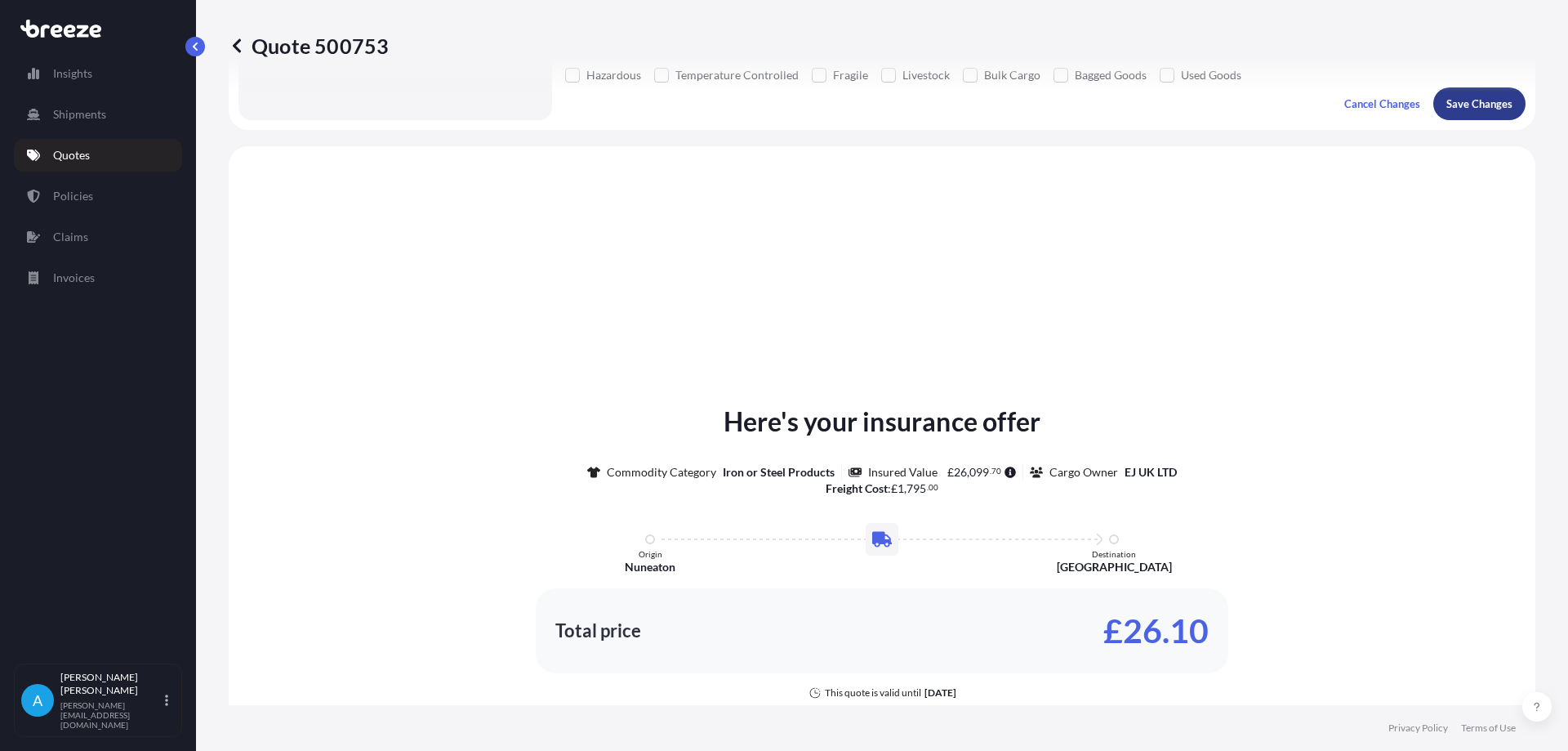
scroll to position [492, 0]
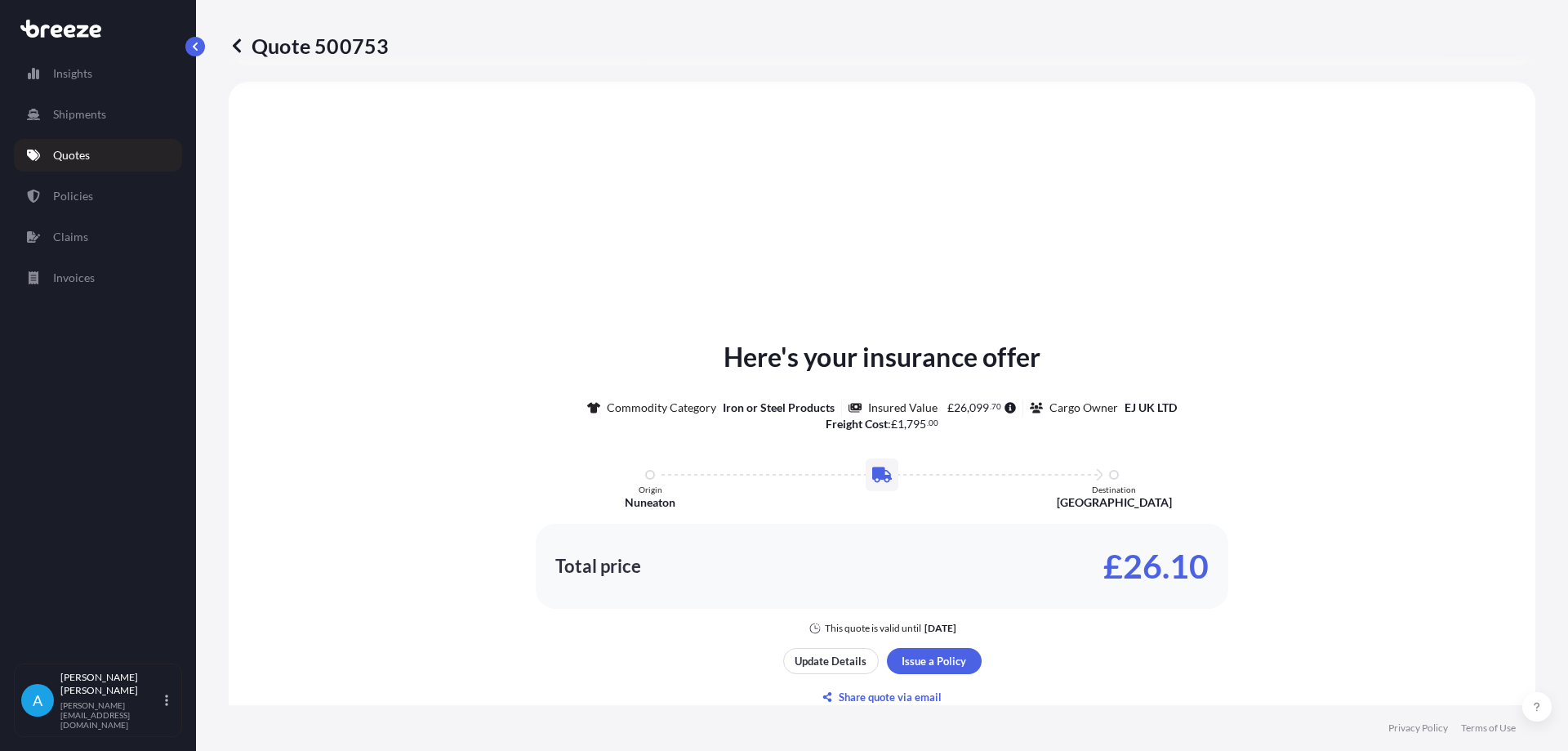
select select "Road"
select select "2"
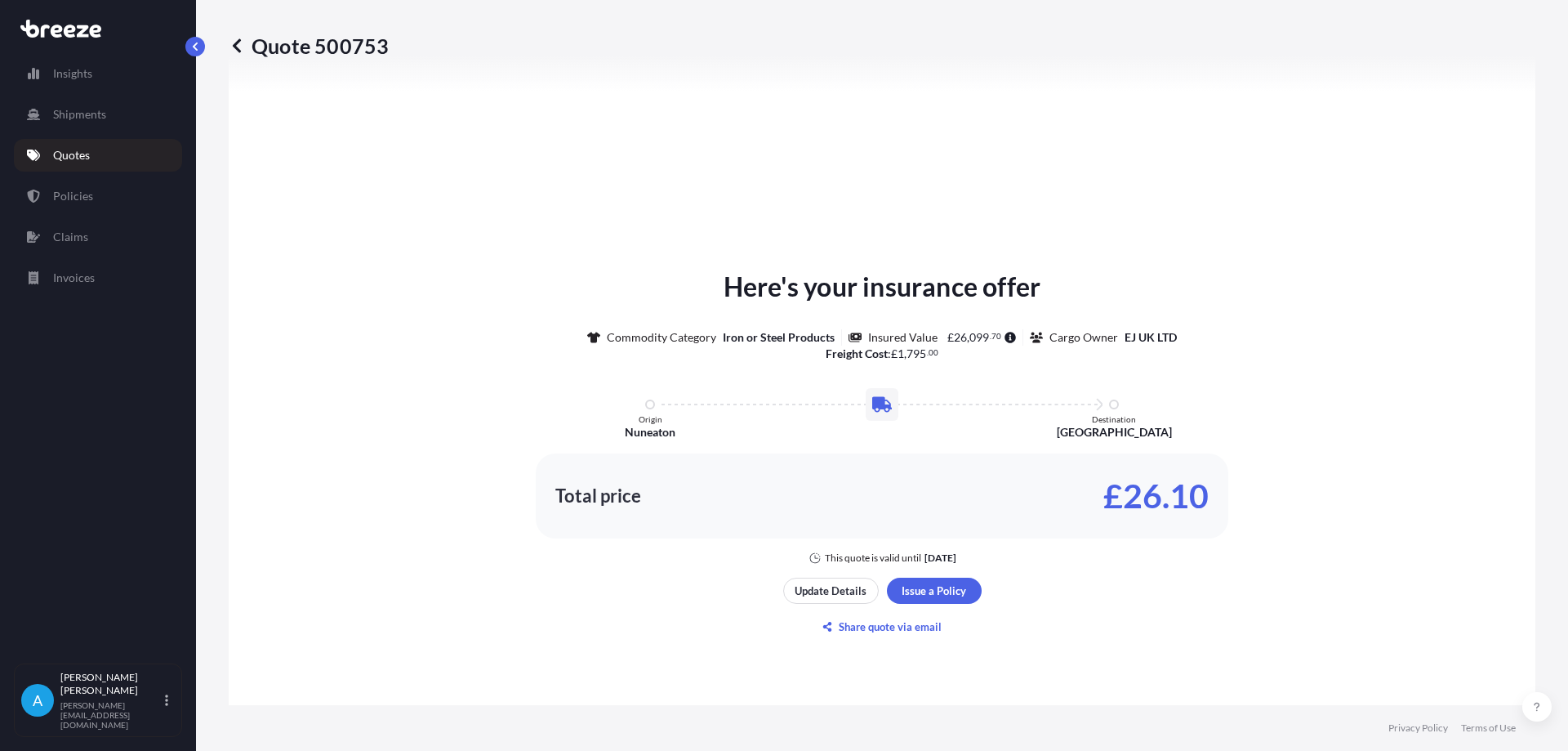
scroll to position [735, 0]
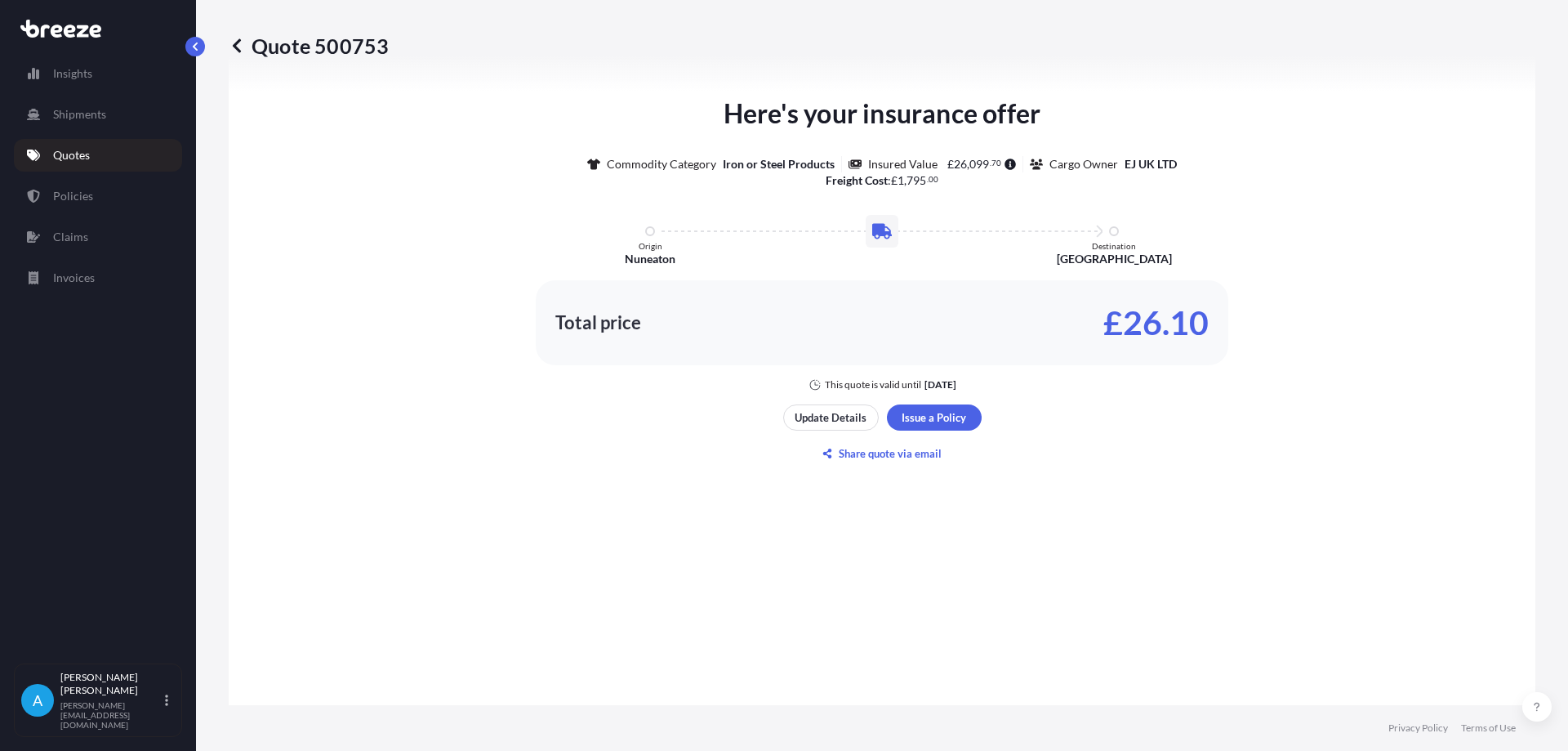
click at [75, 160] on p "Quotes" at bounding box center [71, 155] width 37 height 17
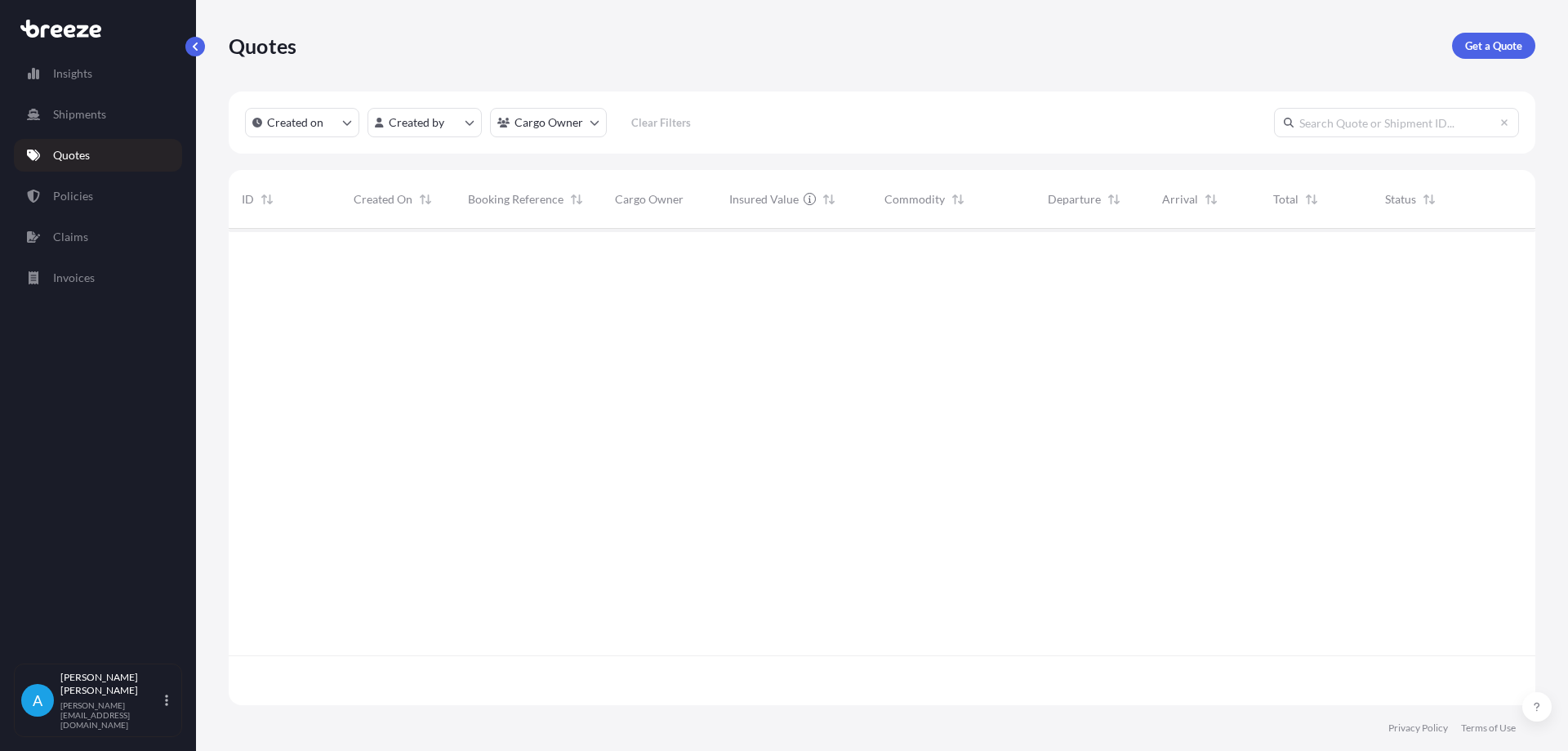
scroll to position [473, 1295]
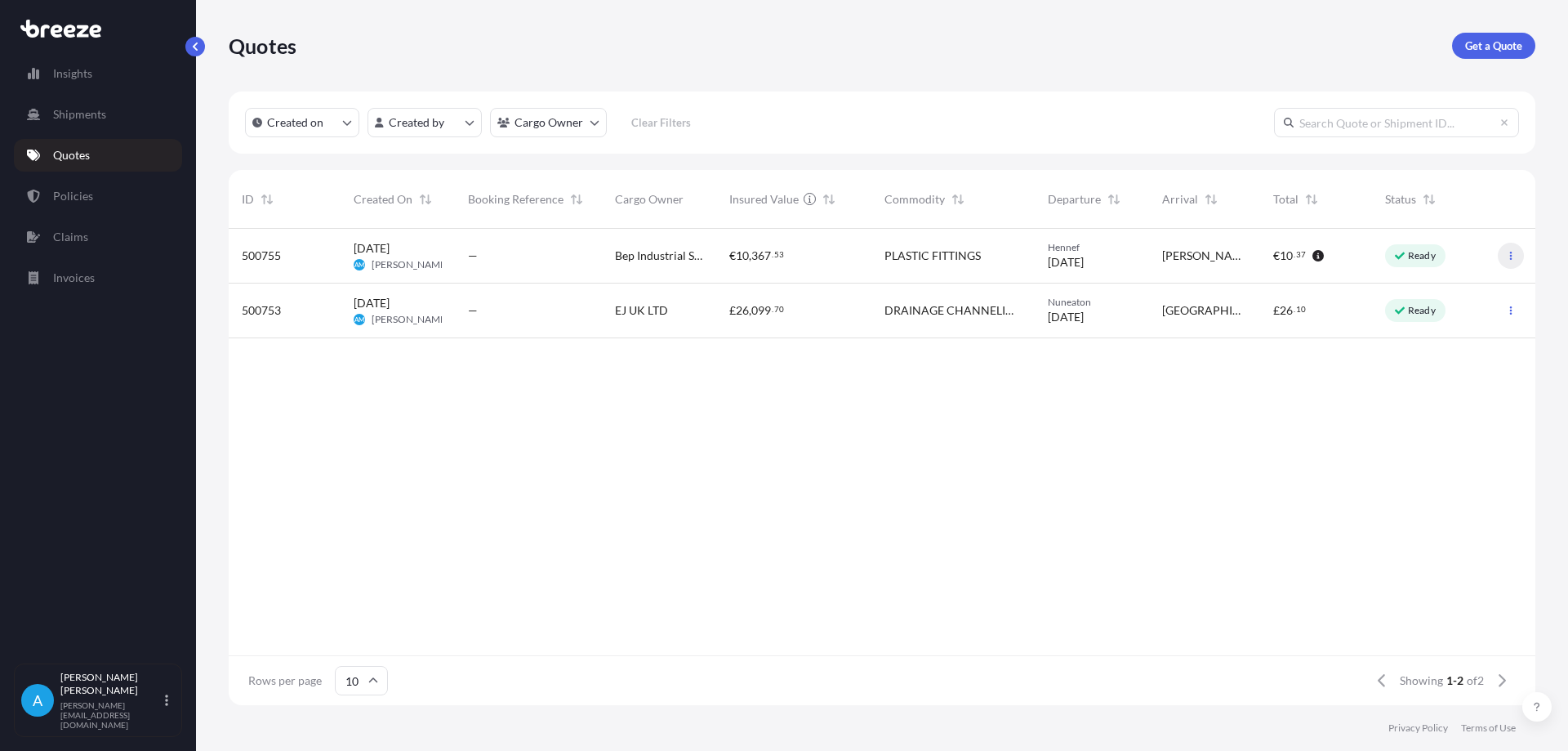
click at [1515, 258] on icon "button" at bounding box center [1512, 256] width 10 height 10
click at [1510, 248] on button "button" at bounding box center [1511, 255] width 26 height 26
click at [1448, 263] on p "Edit quote" at bounding box center [1432, 259] width 52 height 17
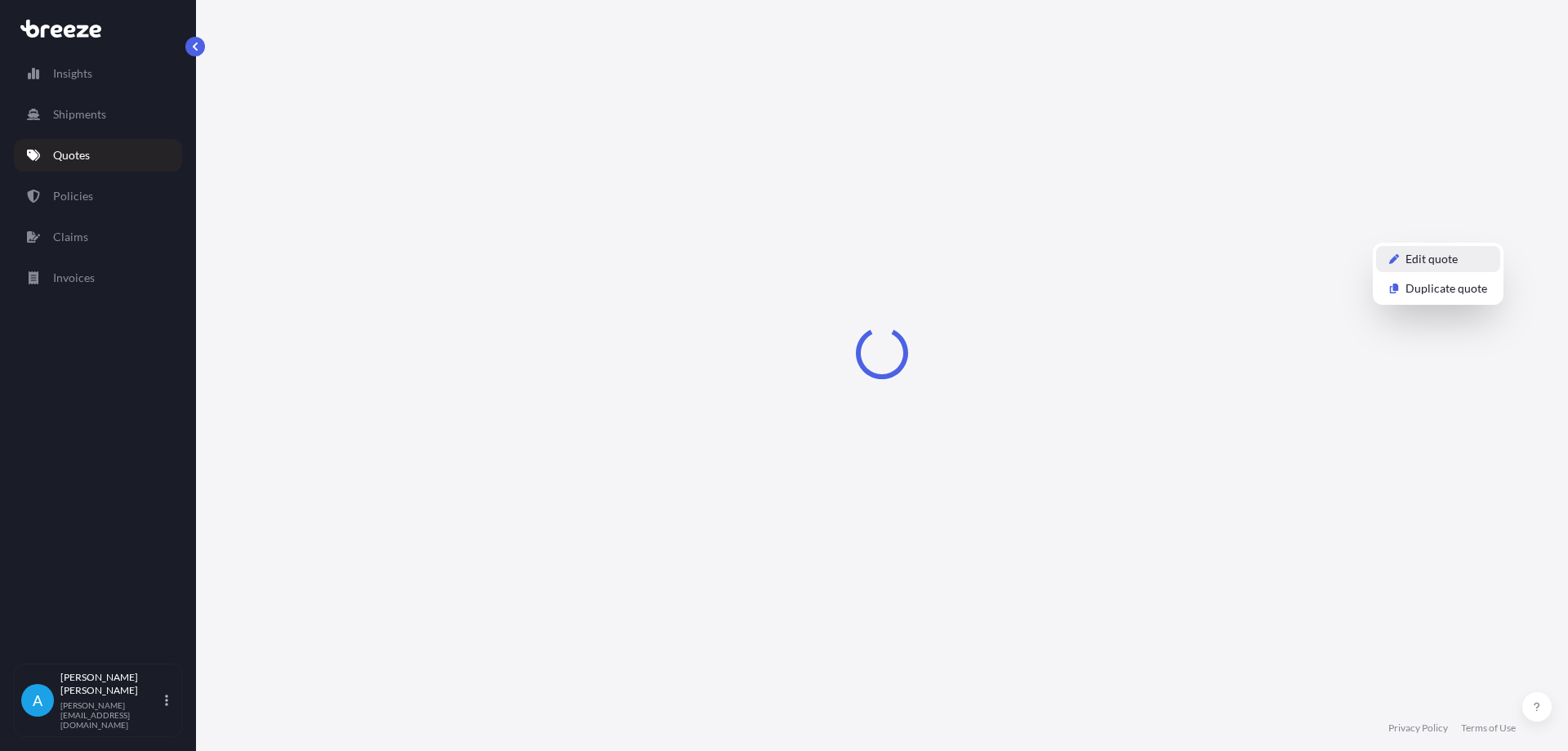
select select "Road"
select select "1"
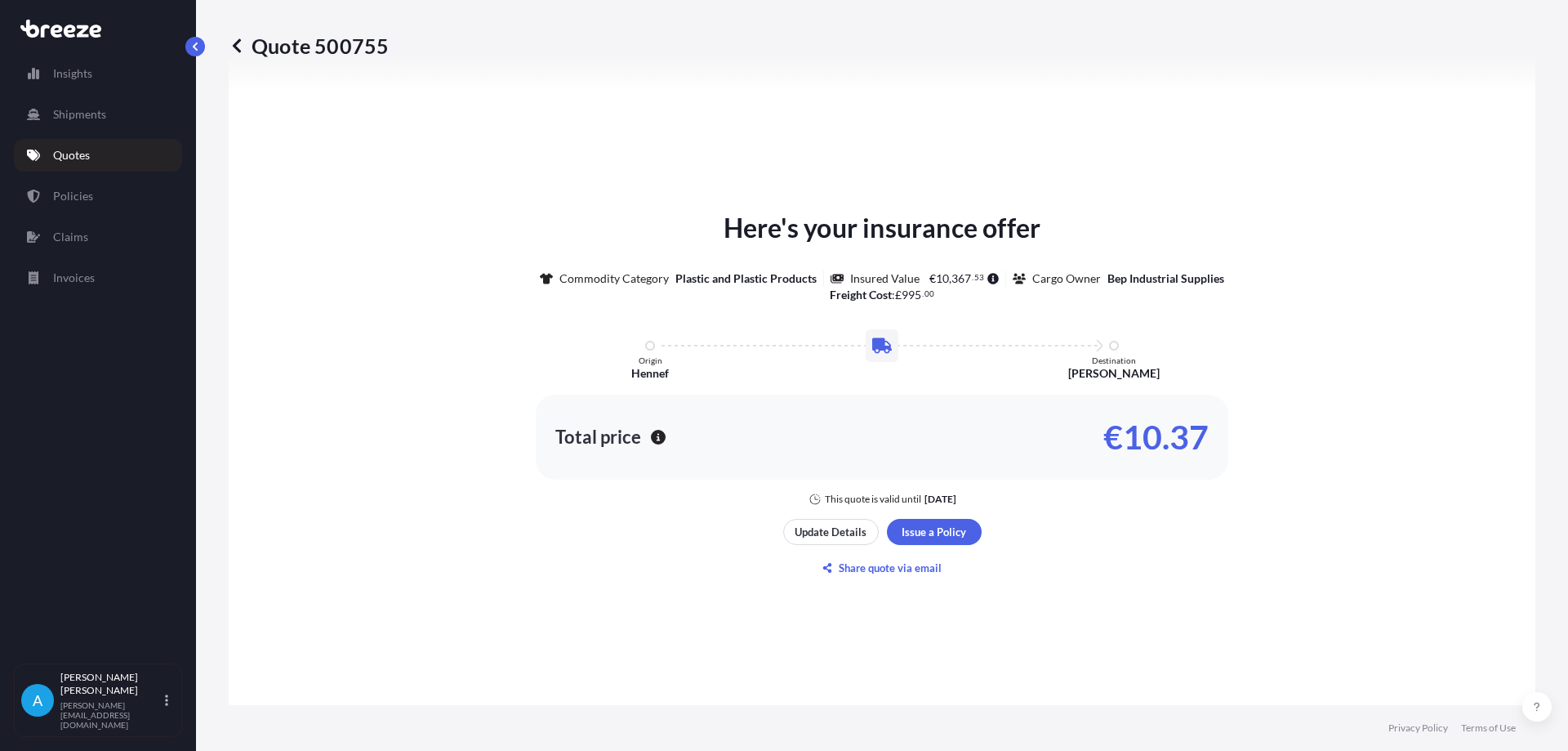
scroll to position [822, 0]
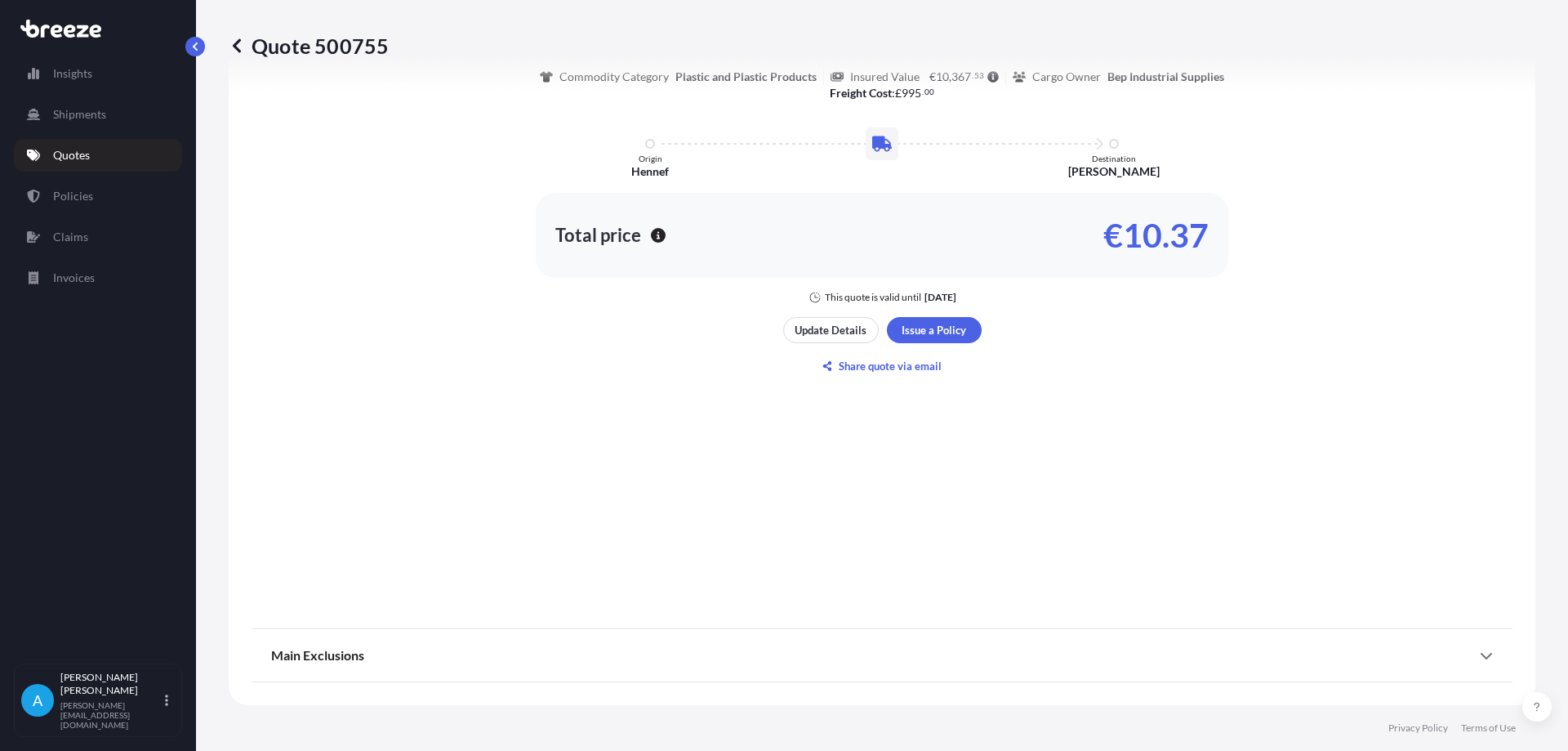
click at [67, 154] on p "Quotes" at bounding box center [71, 155] width 37 height 17
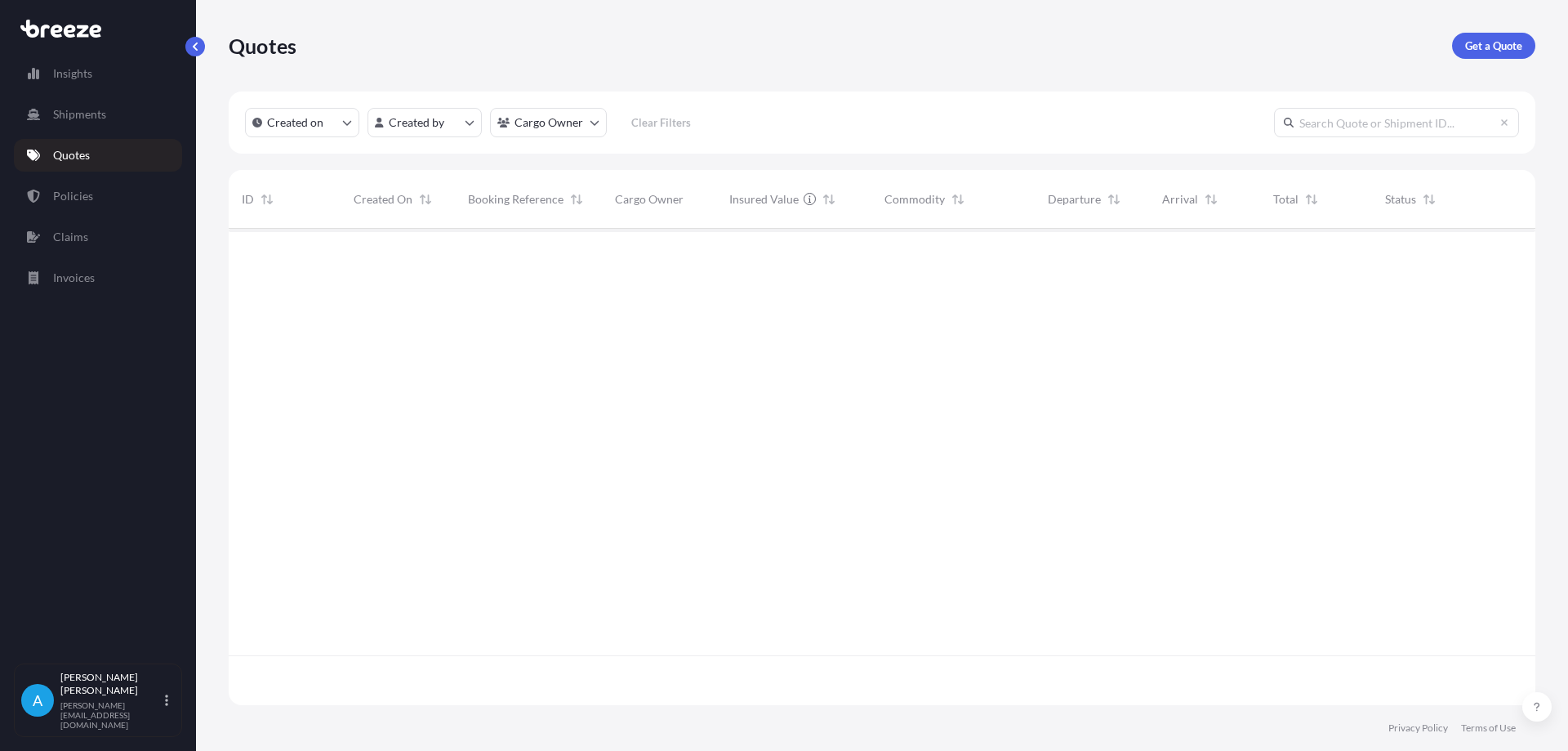
scroll to position [473, 1295]
